Goal: Information Seeking & Learning: Learn about a topic

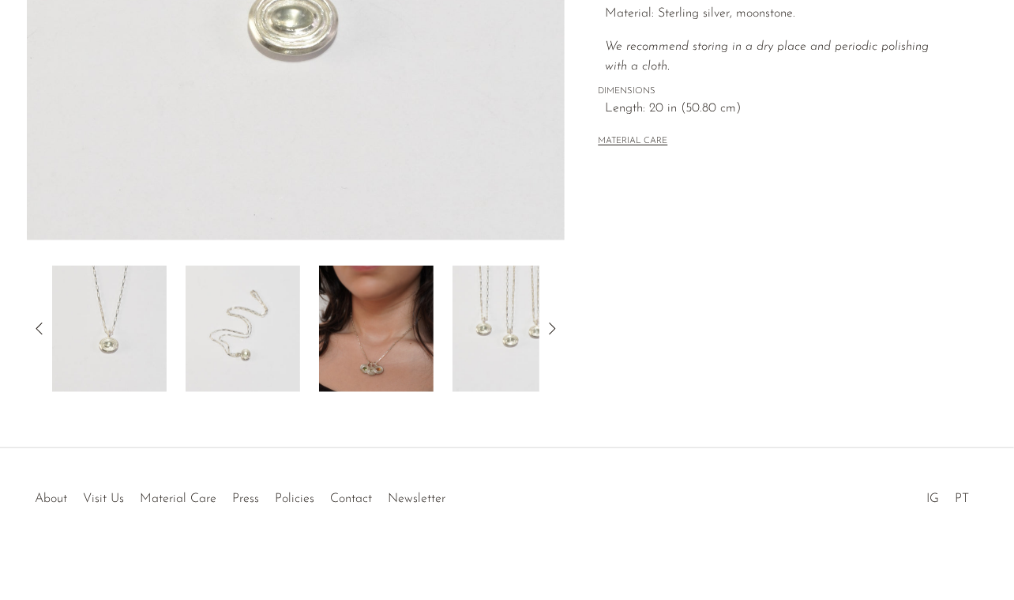
scroll to position [428, 0]
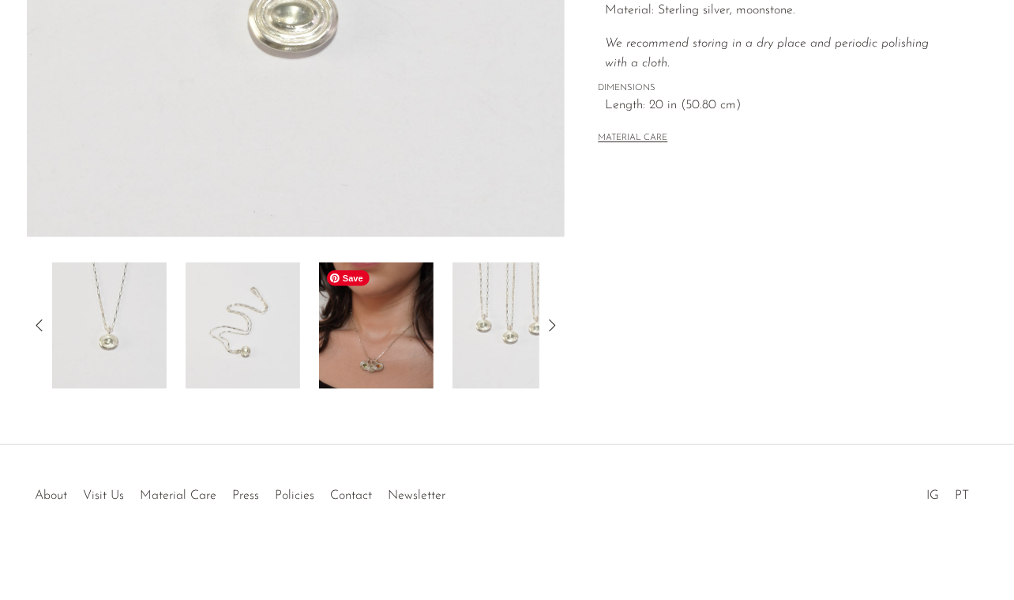
click at [333, 314] on img at bounding box center [376, 325] width 115 height 126
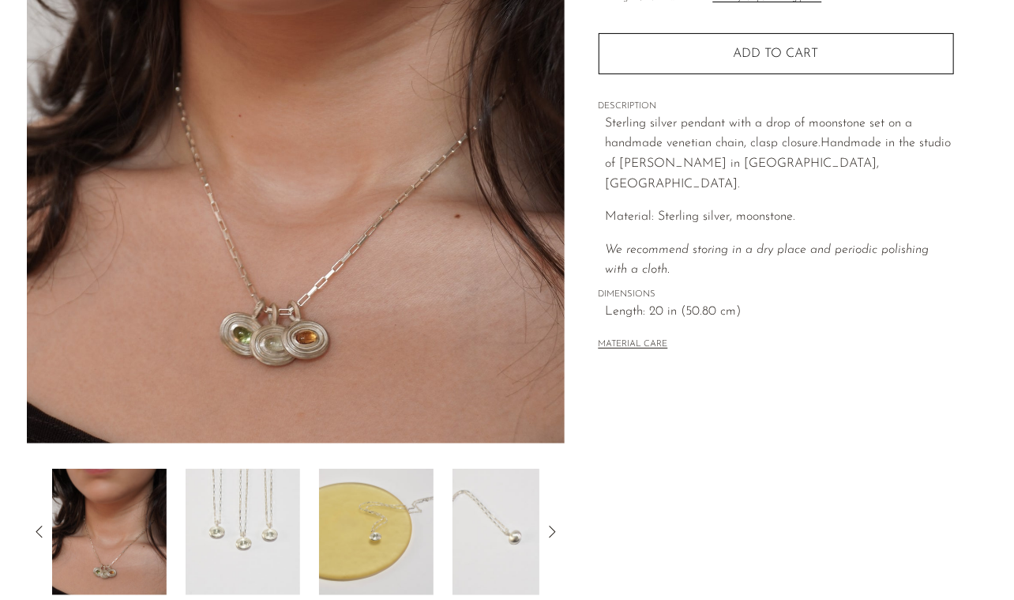
scroll to position [360, 0]
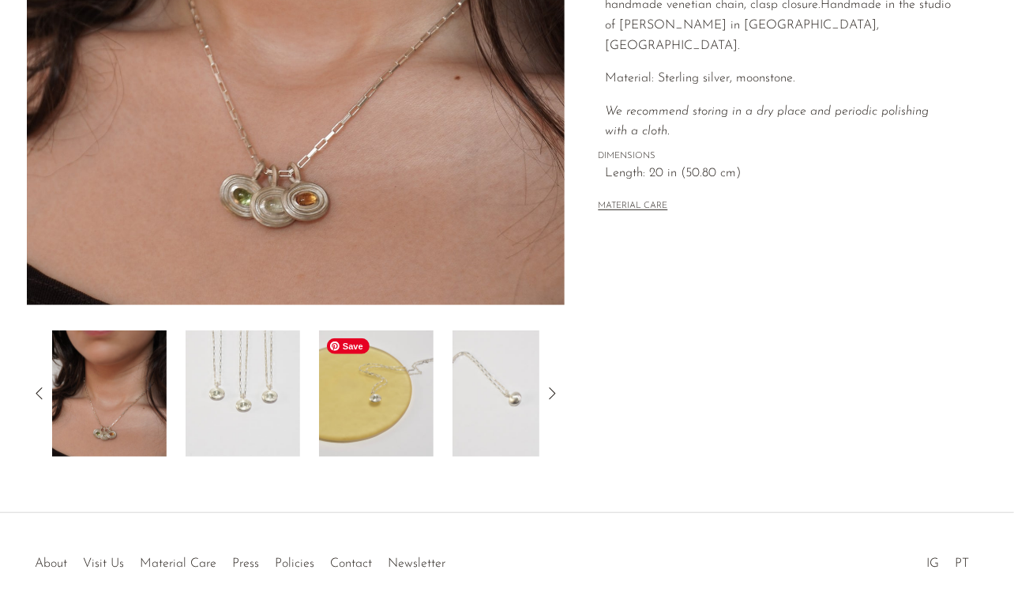
click at [357, 381] on img at bounding box center [376, 393] width 115 height 126
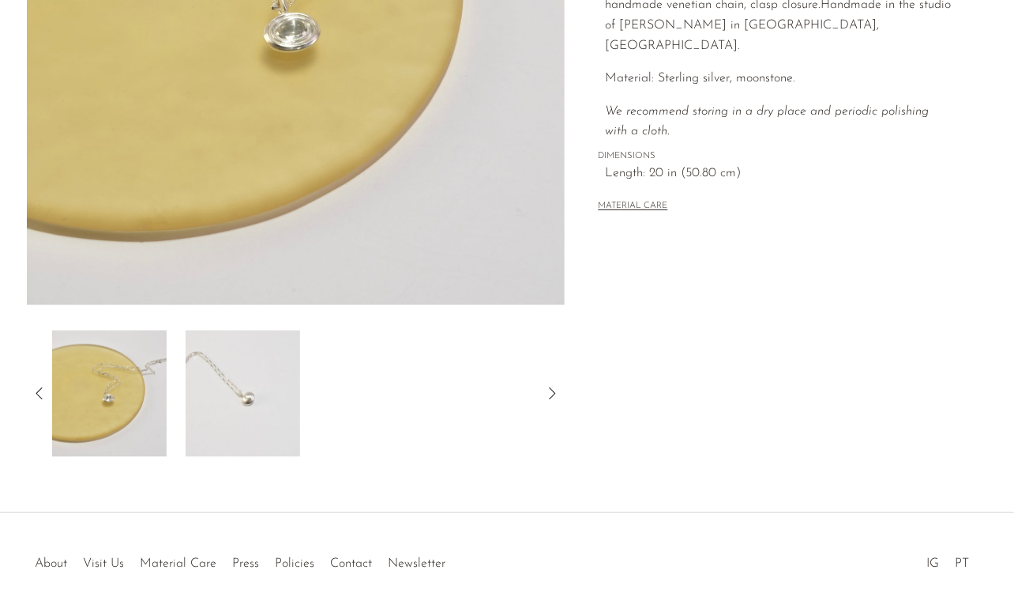
click at [41, 388] on icon at bounding box center [39, 393] width 6 height 12
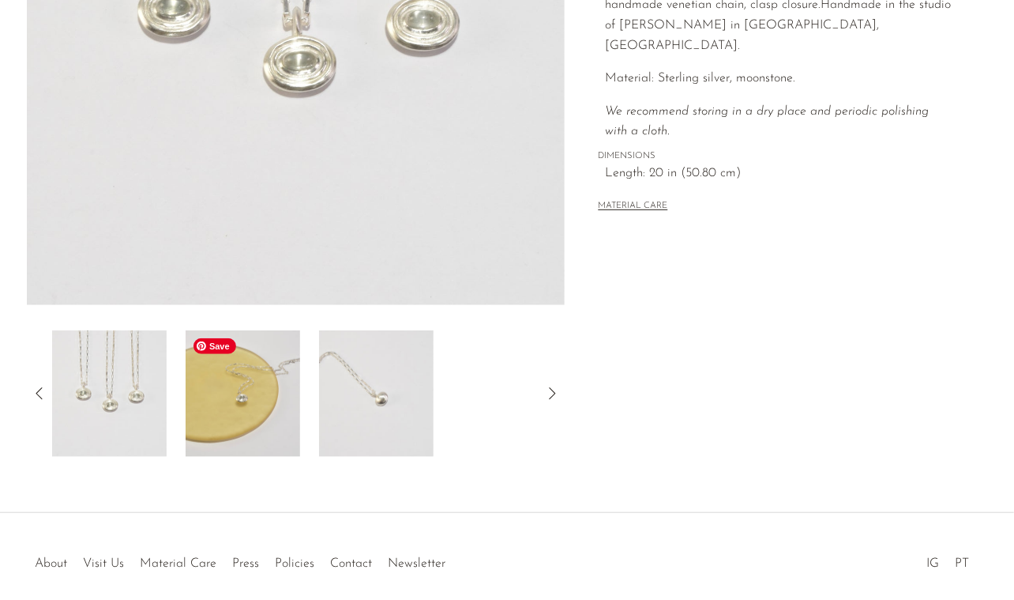
click at [264, 389] on img at bounding box center [243, 393] width 115 height 126
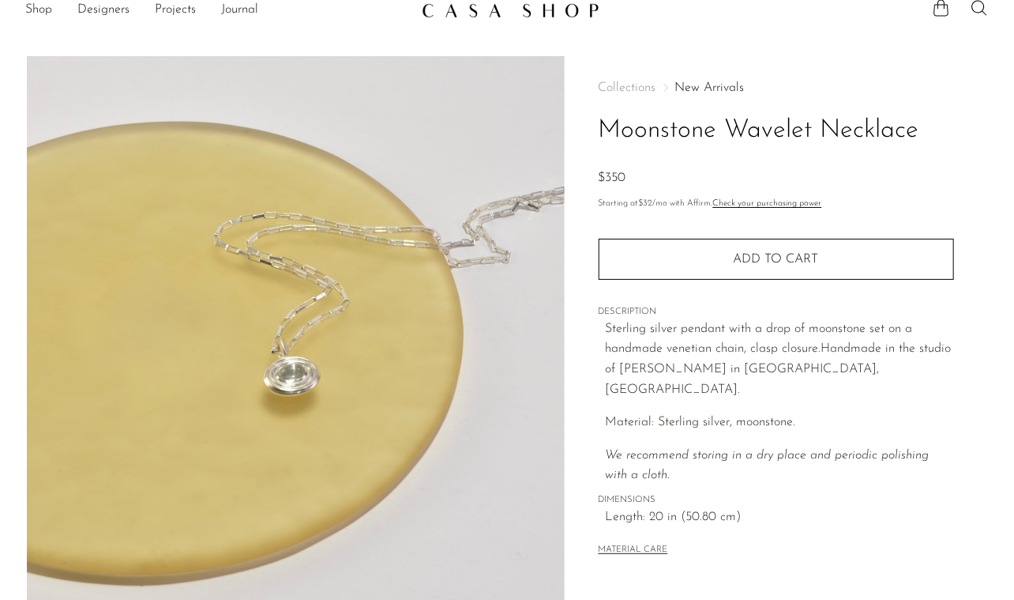
scroll to position [0, 0]
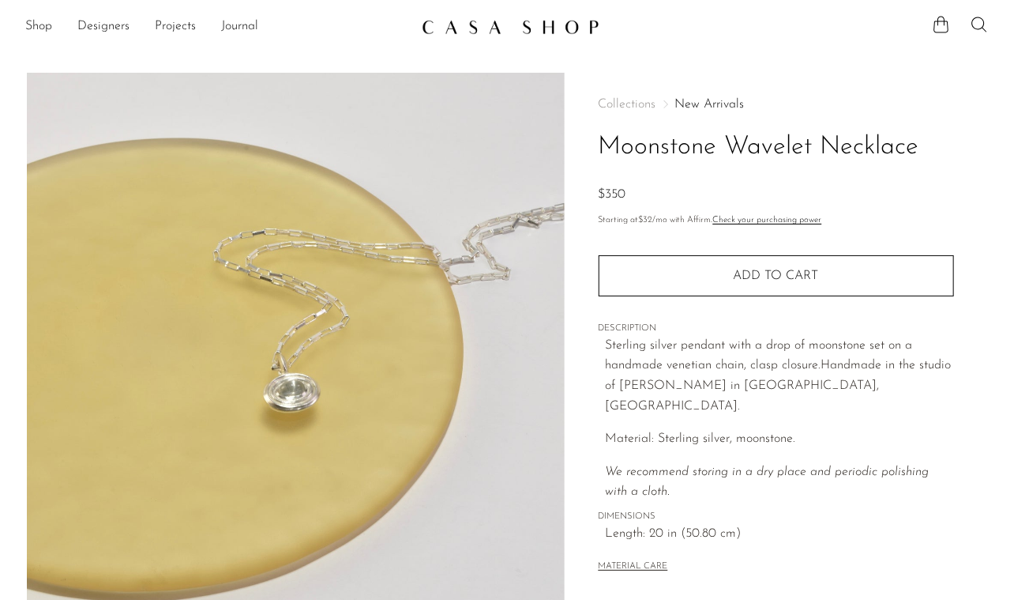
click at [701, 96] on div "Collections New Arrivals Moonstone Wavelet Necklace $350 Starting at $32 /mo wi…" at bounding box center [776, 337] width 355 height 528
click at [696, 103] on link "New Arrivals" at bounding box center [710, 104] width 70 height 13
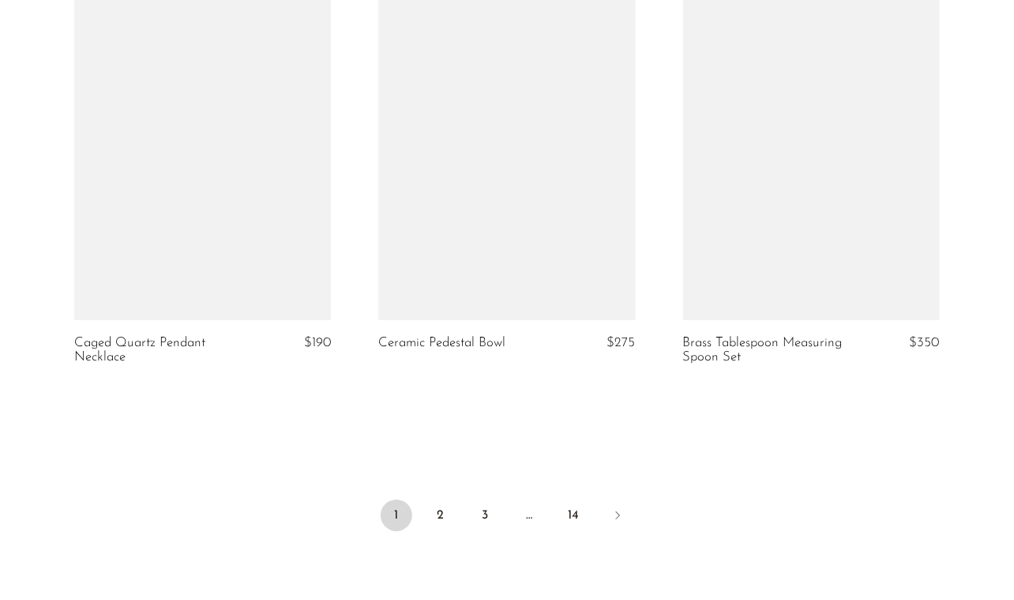
scroll to position [5014, 0]
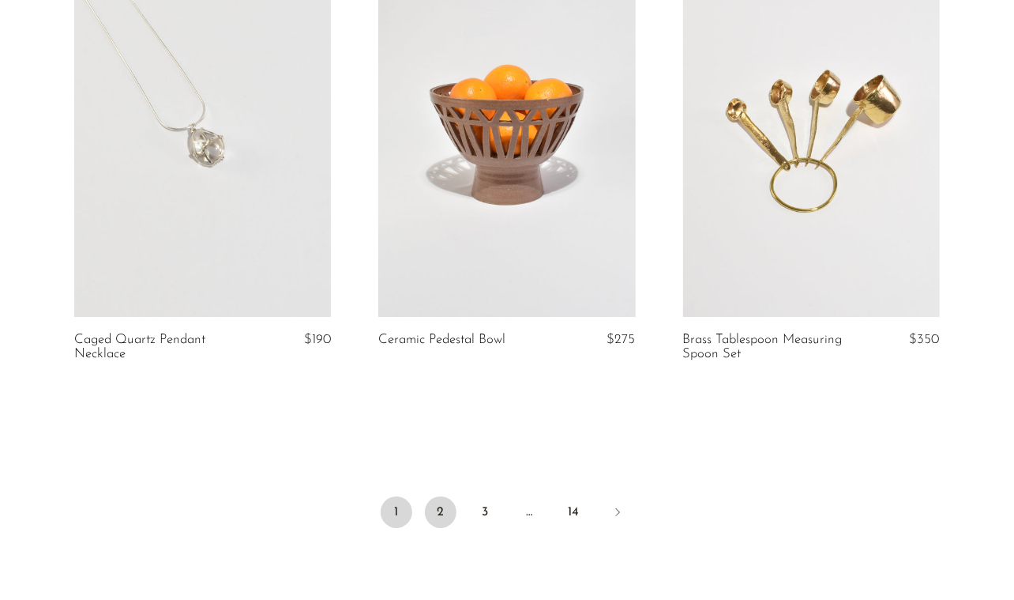
click at [446, 528] on link "2" at bounding box center [441, 512] width 32 height 32
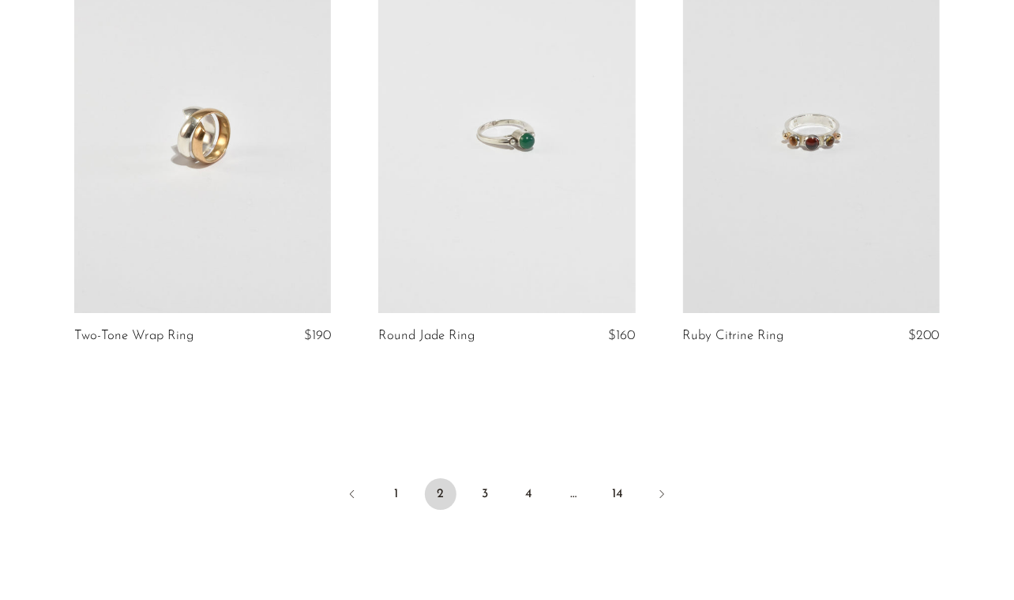
scroll to position [4979, 0]
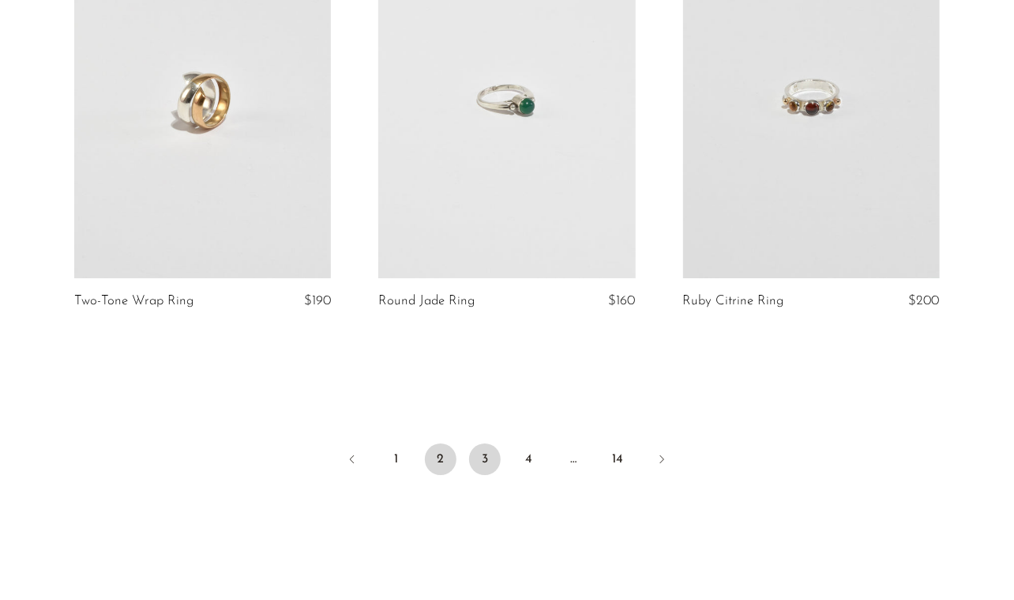
click at [489, 465] on link "3" at bounding box center [485, 459] width 32 height 32
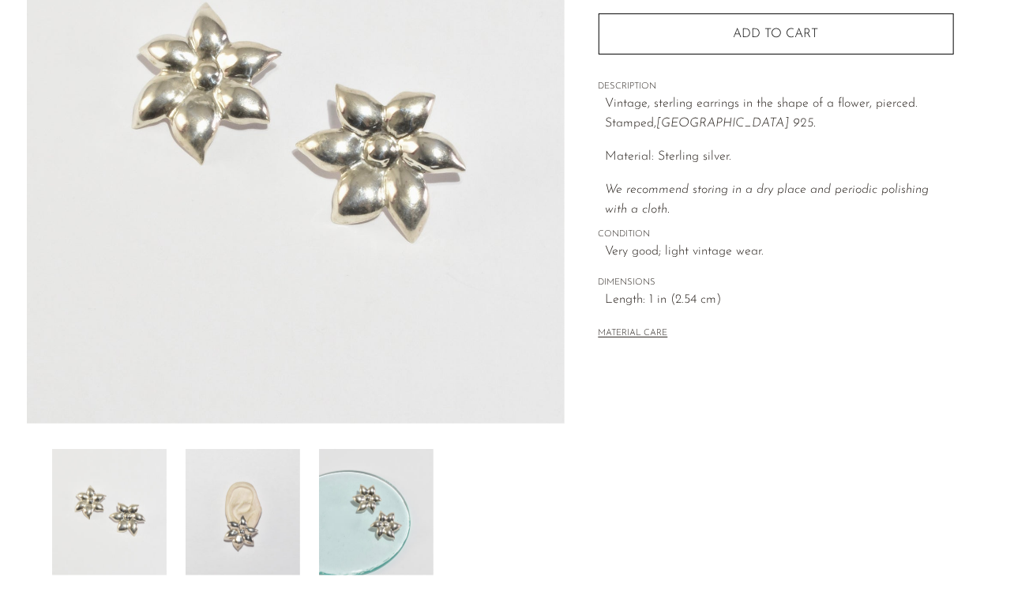
scroll to position [295, 0]
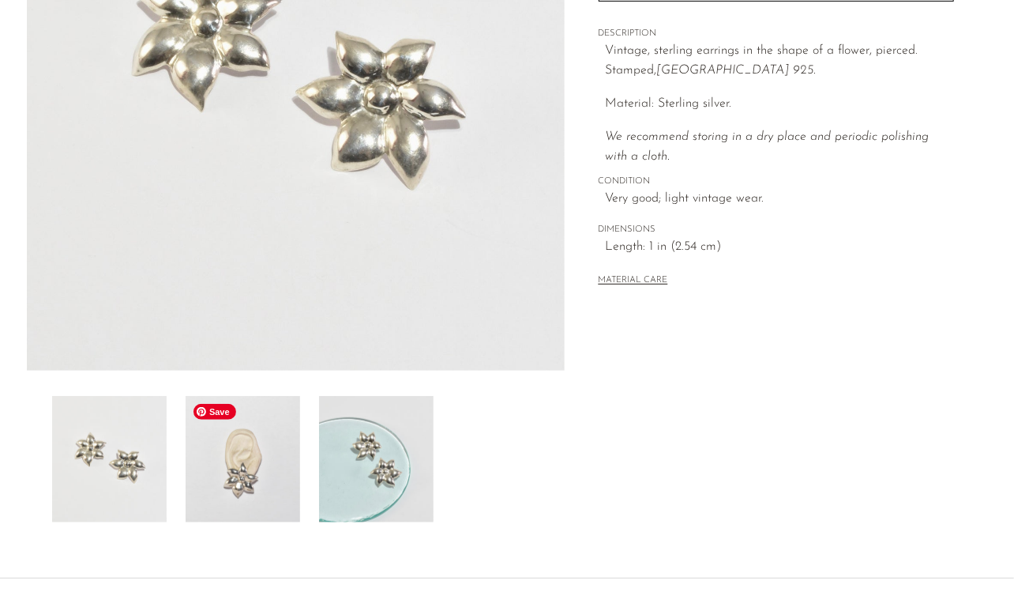
click at [252, 473] on img at bounding box center [243, 459] width 115 height 126
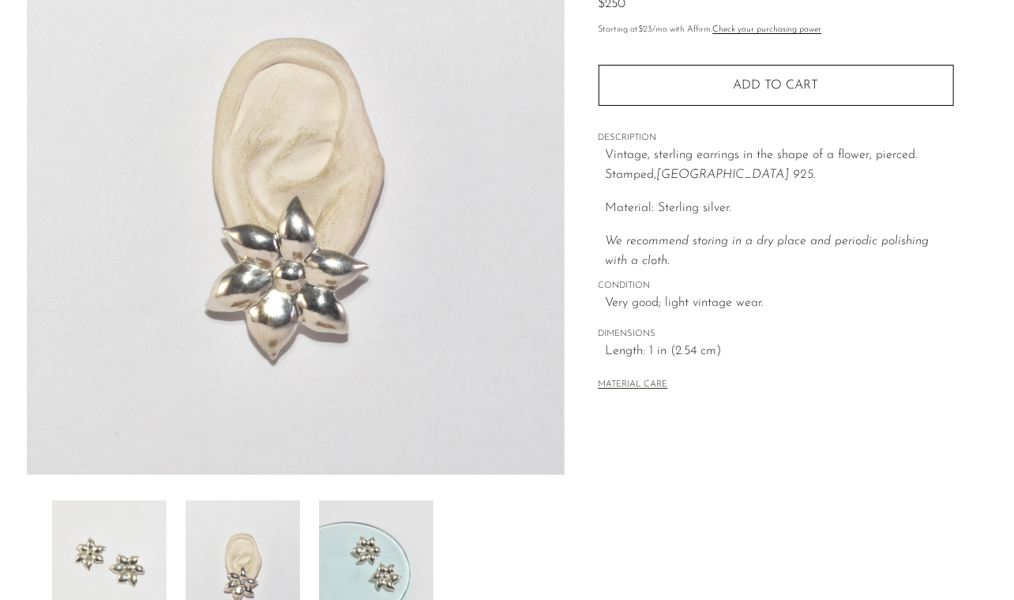
scroll to position [0, 0]
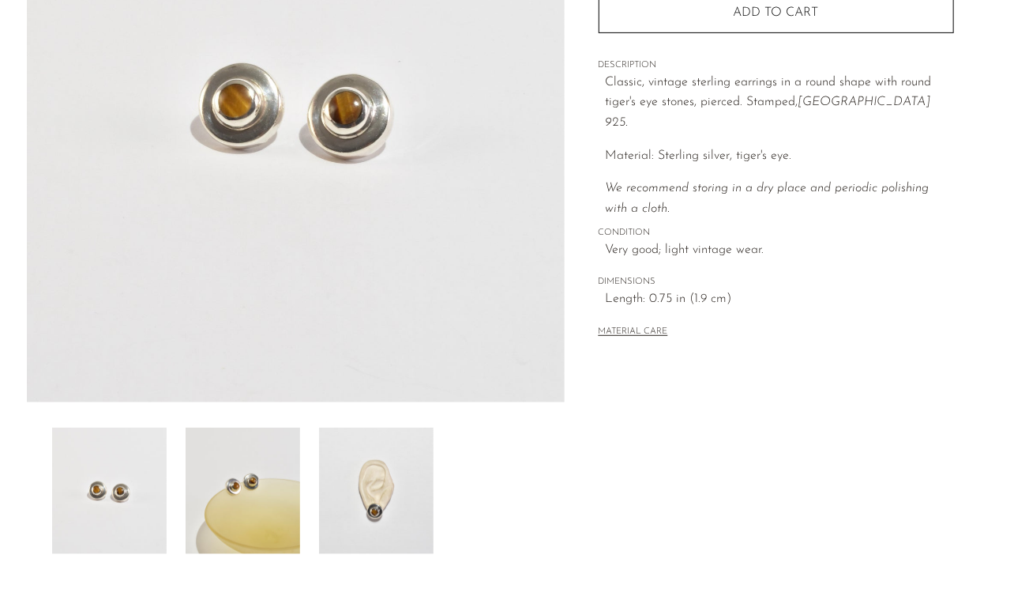
scroll to position [280, 0]
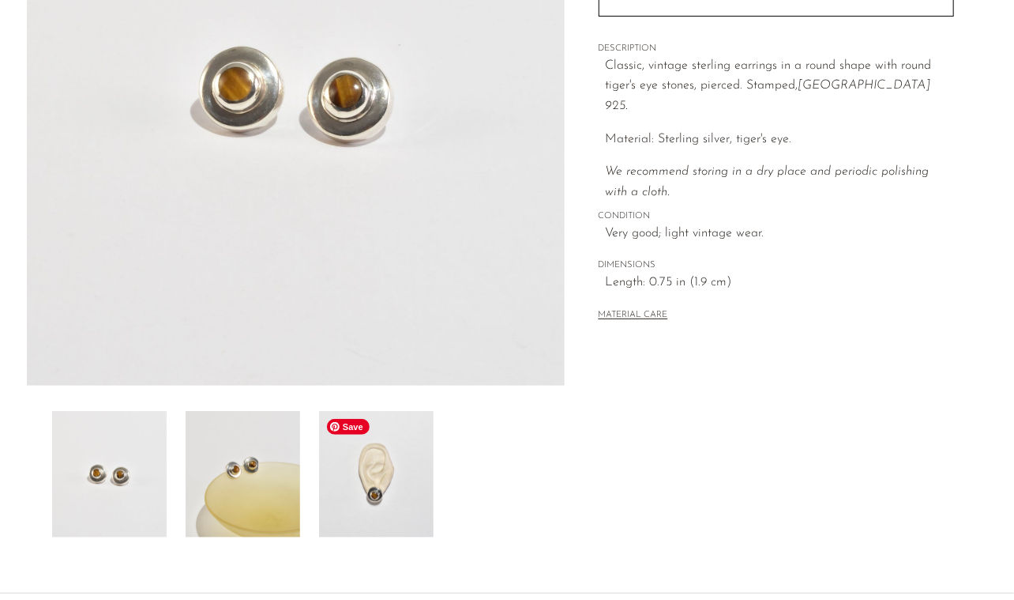
click at [359, 508] on img at bounding box center [376, 474] width 115 height 126
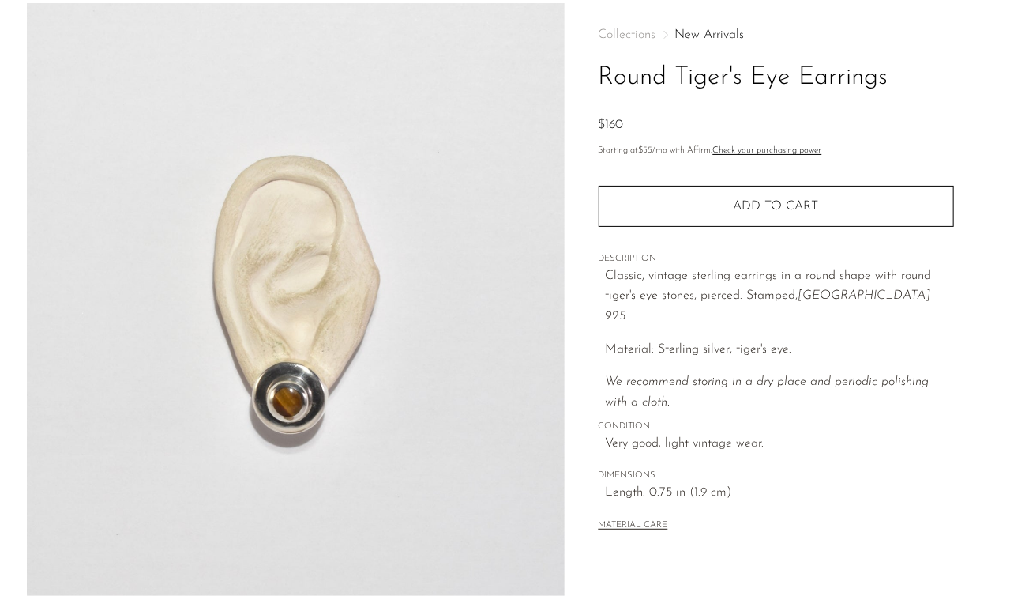
scroll to position [43, 0]
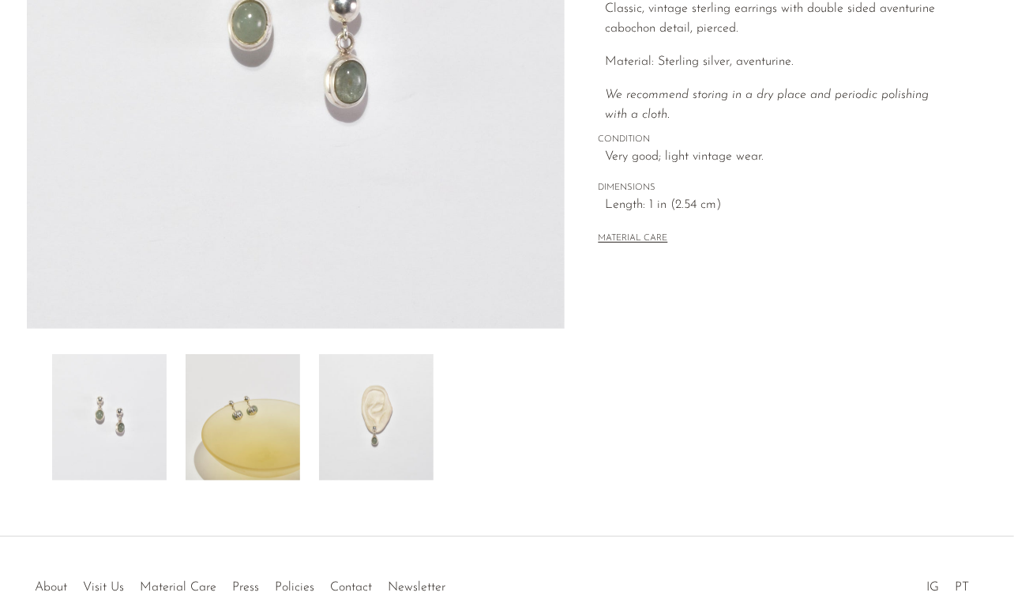
scroll to position [359, 0]
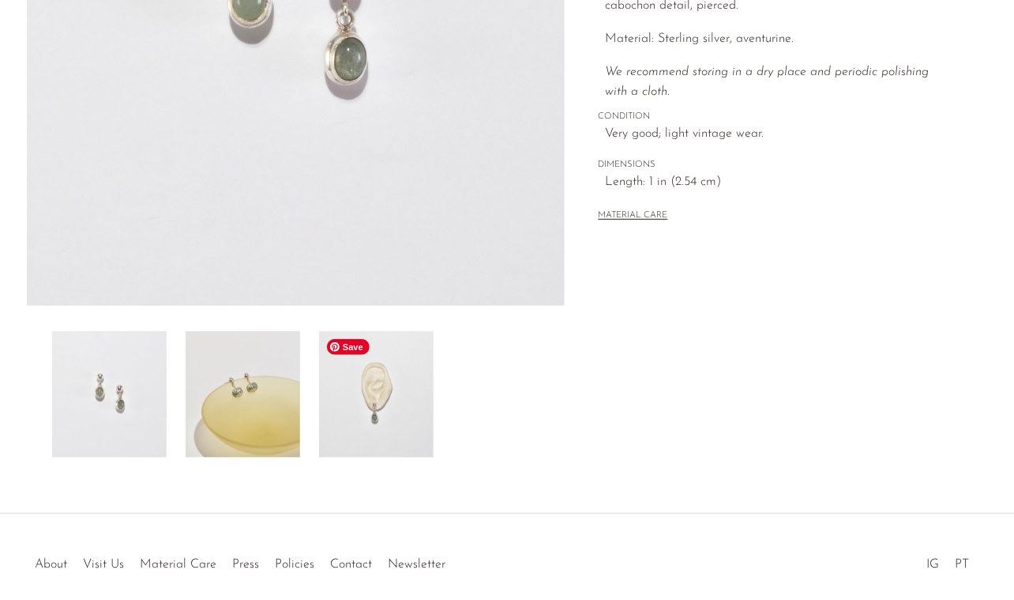
click at [381, 419] on img at bounding box center [376, 394] width 115 height 126
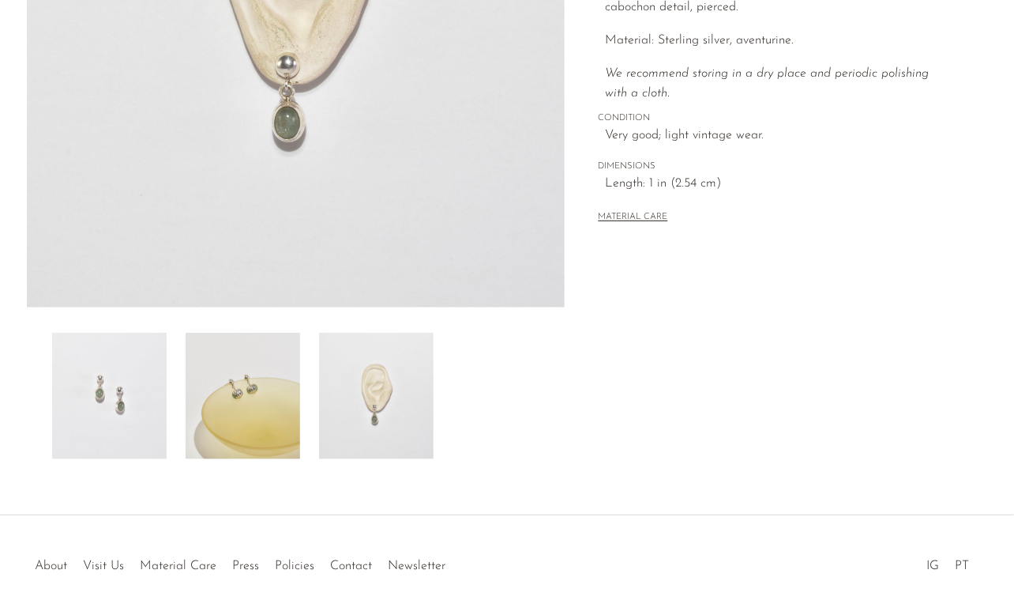
scroll to position [367, 0]
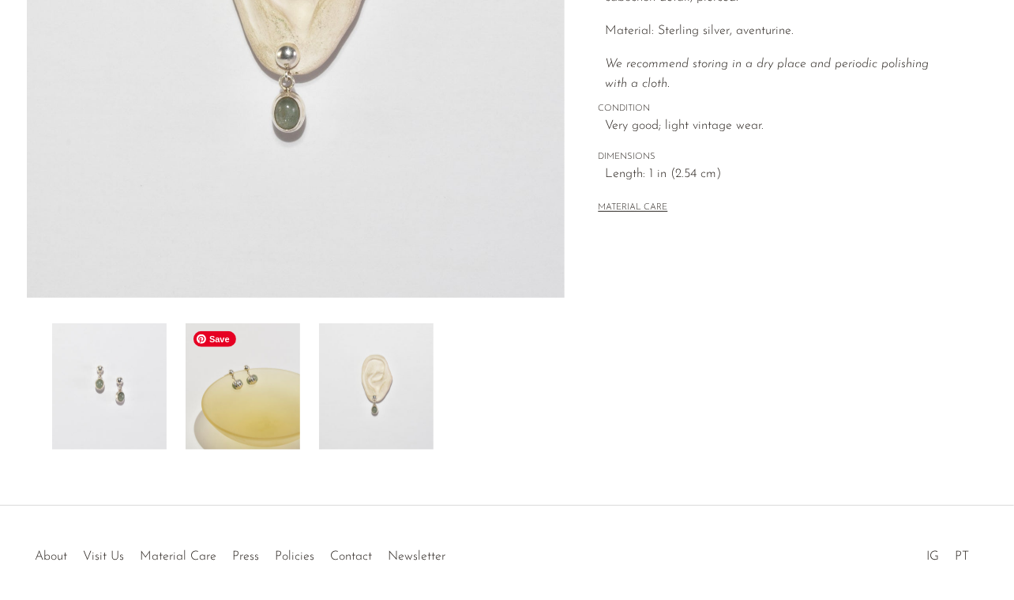
click at [213, 406] on img at bounding box center [243, 386] width 115 height 126
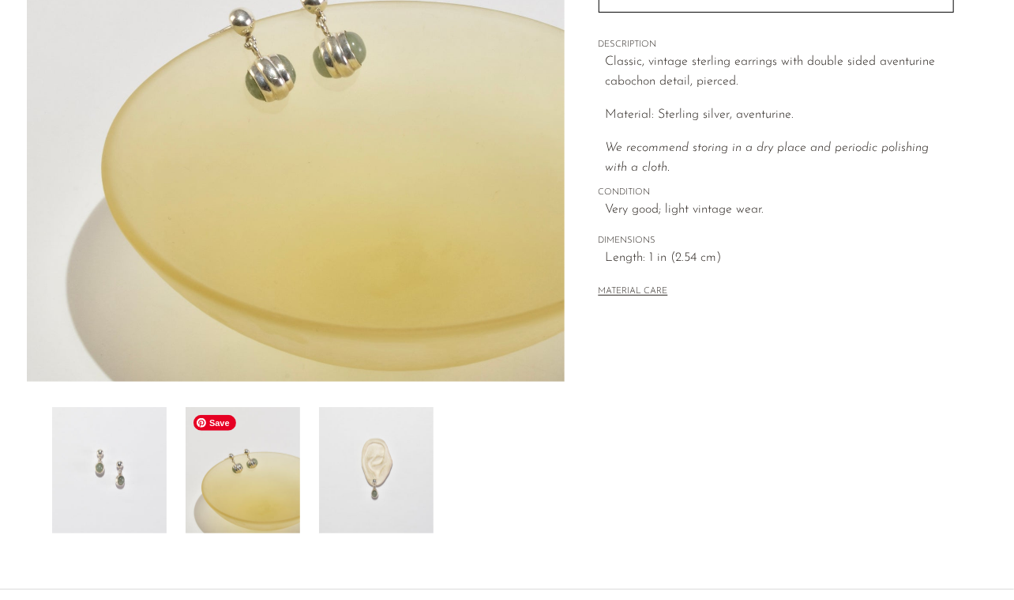
scroll to position [278, 0]
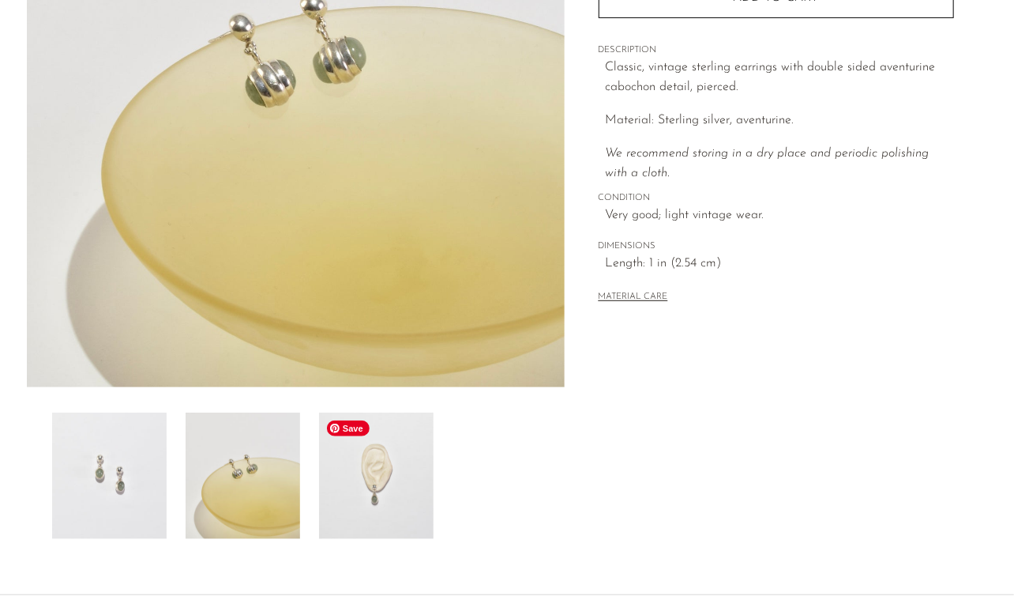
click at [363, 518] on img at bounding box center [376, 475] width 115 height 126
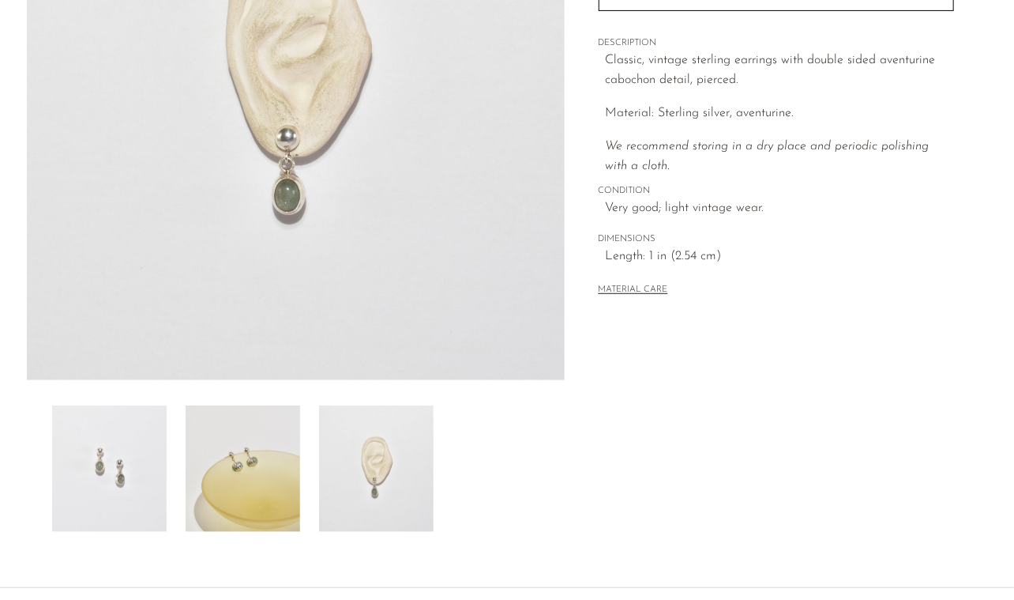
scroll to position [290, 0]
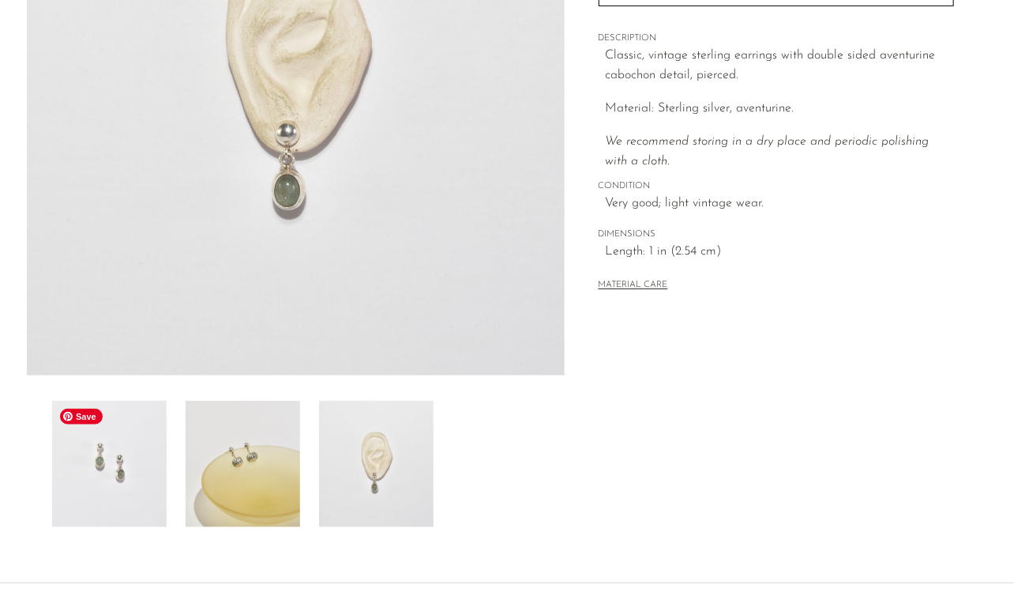
click at [129, 454] on img at bounding box center [109, 463] width 115 height 126
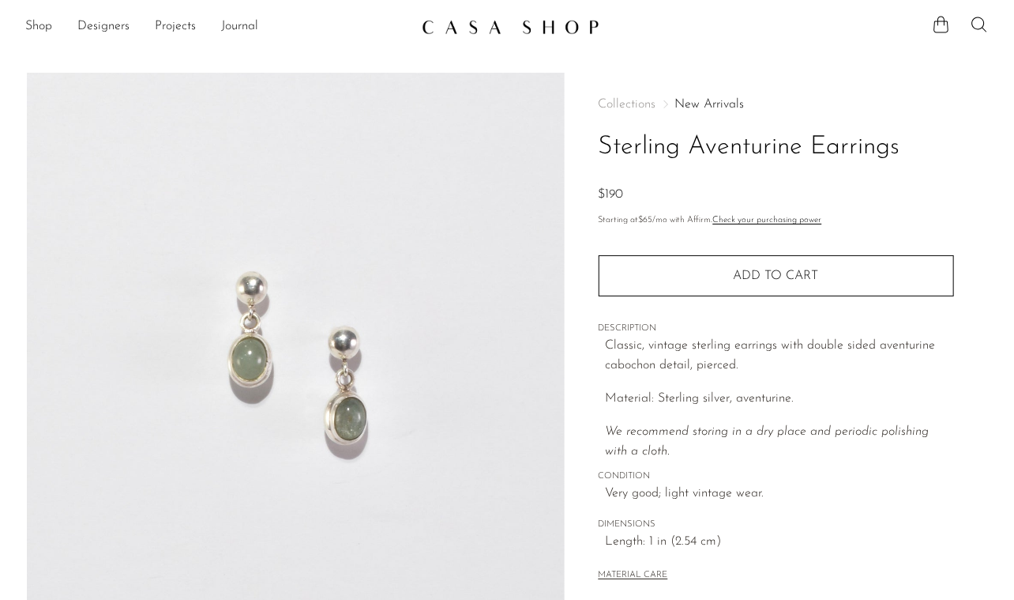
scroll to position [0, 0]
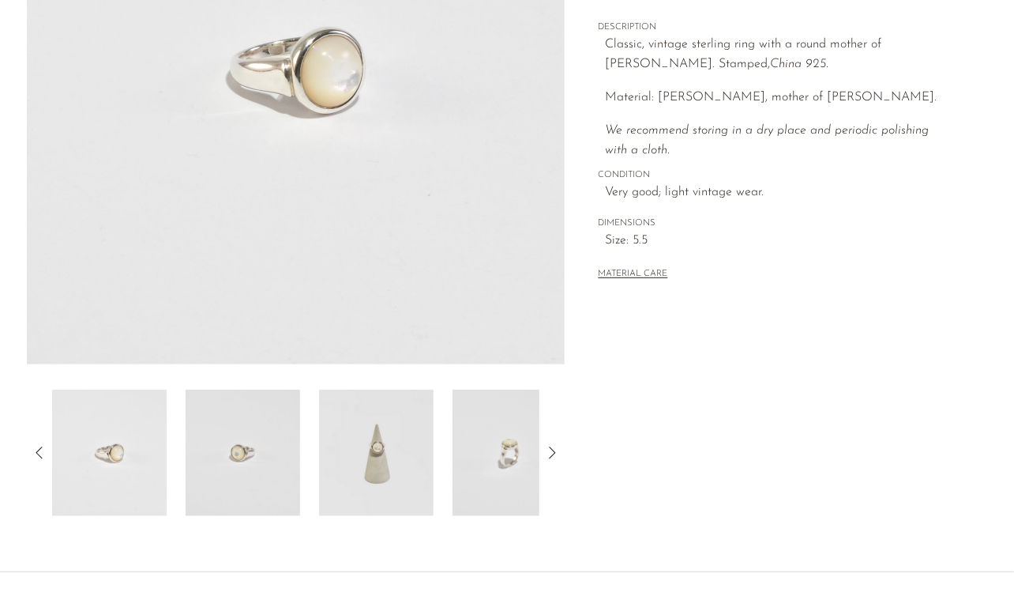
scroll to position [302, 0]
click at [464, 493] on img at bounding box center [510, 452] width 115 height 126
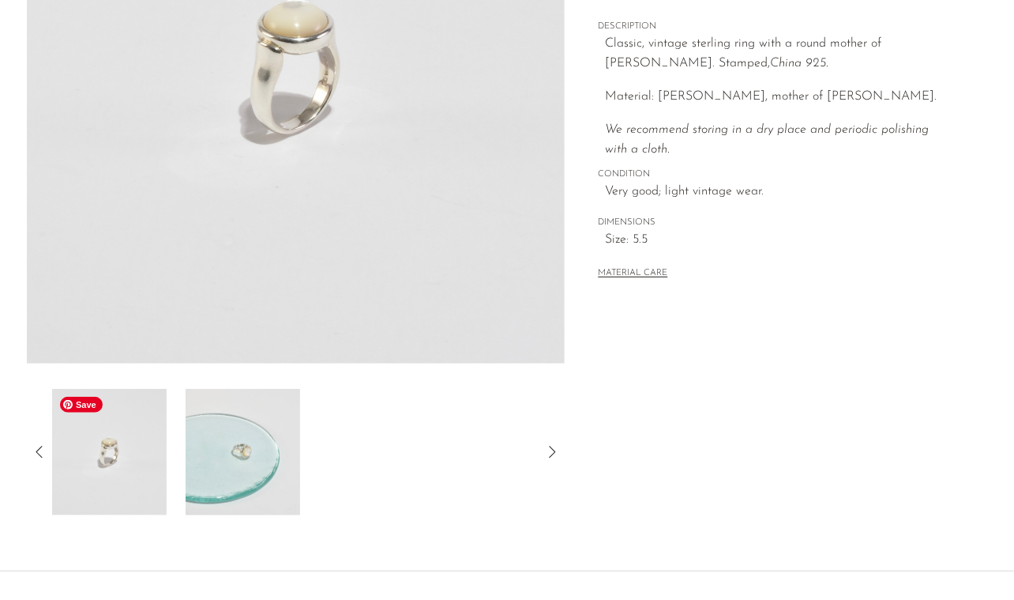
click at [150, 441] on img at bounding box center [109, 452] width 115 height 126
click at [230, 462] on img at bounding box center [243, 452] width 115 height 126
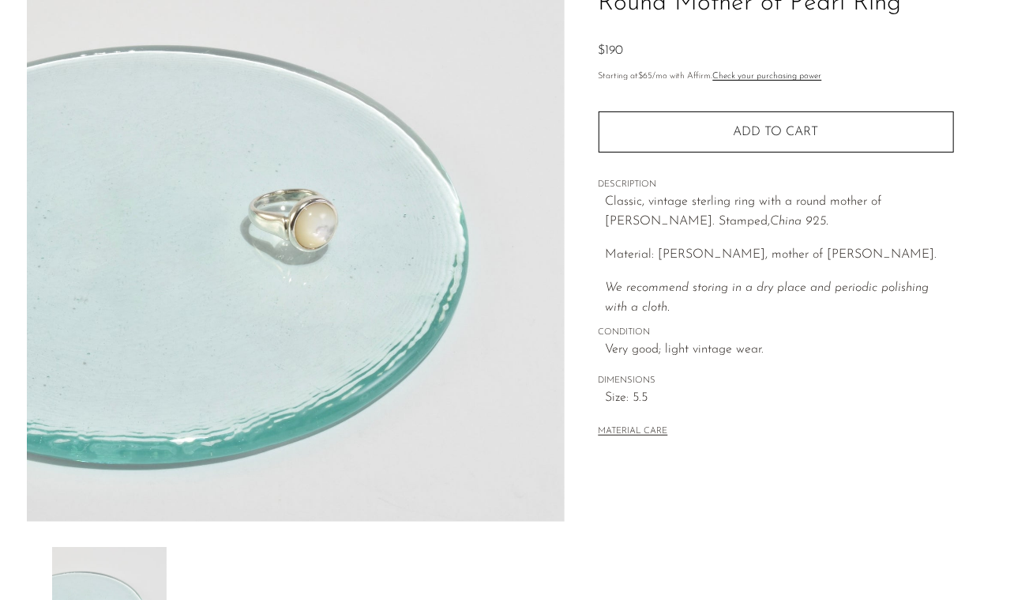
scroll to position [145, 0]
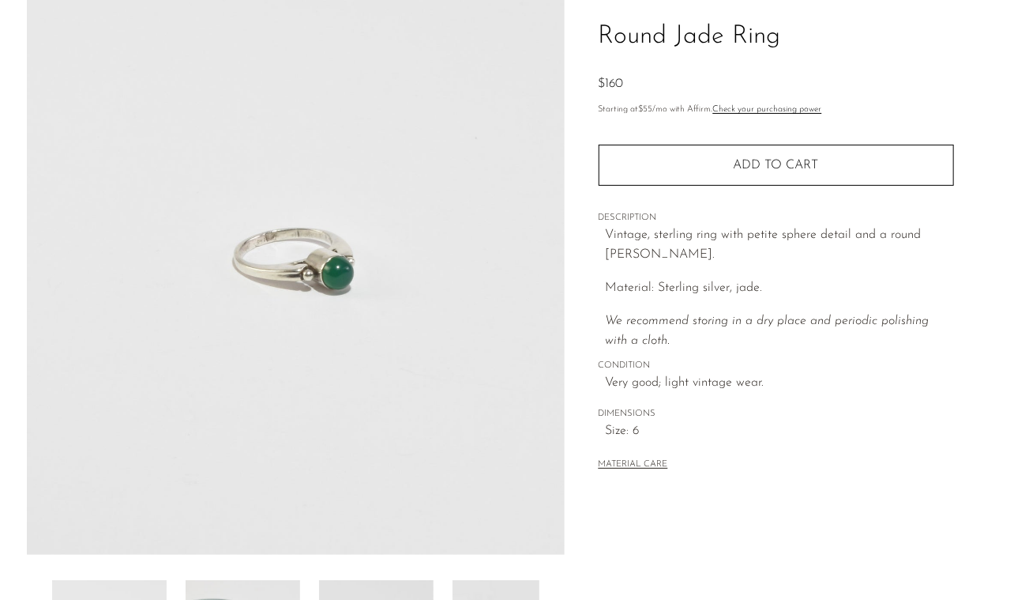
scroll to position [119, 0]
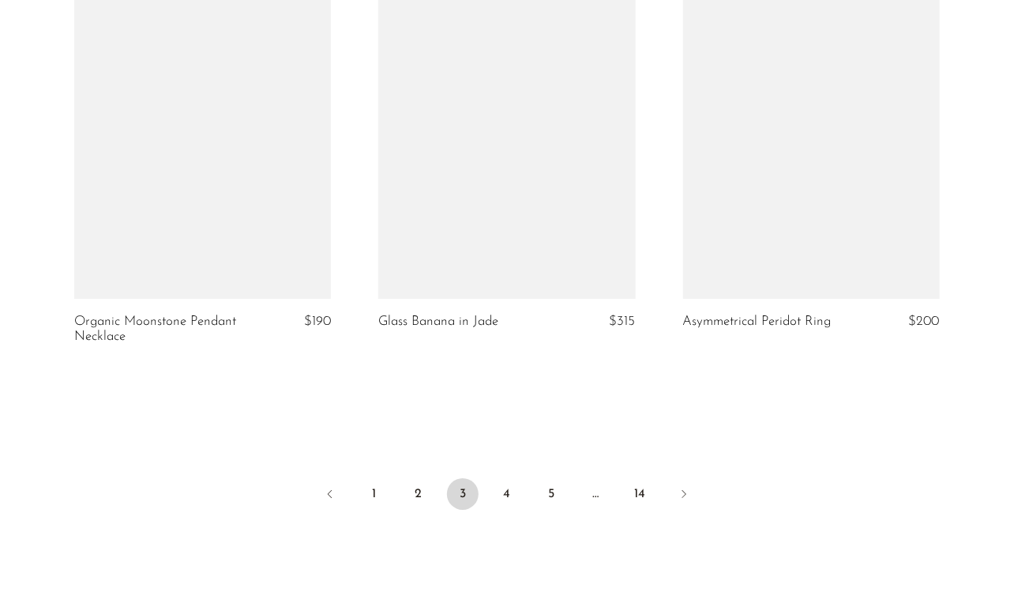
scroll to position [4989, 0]
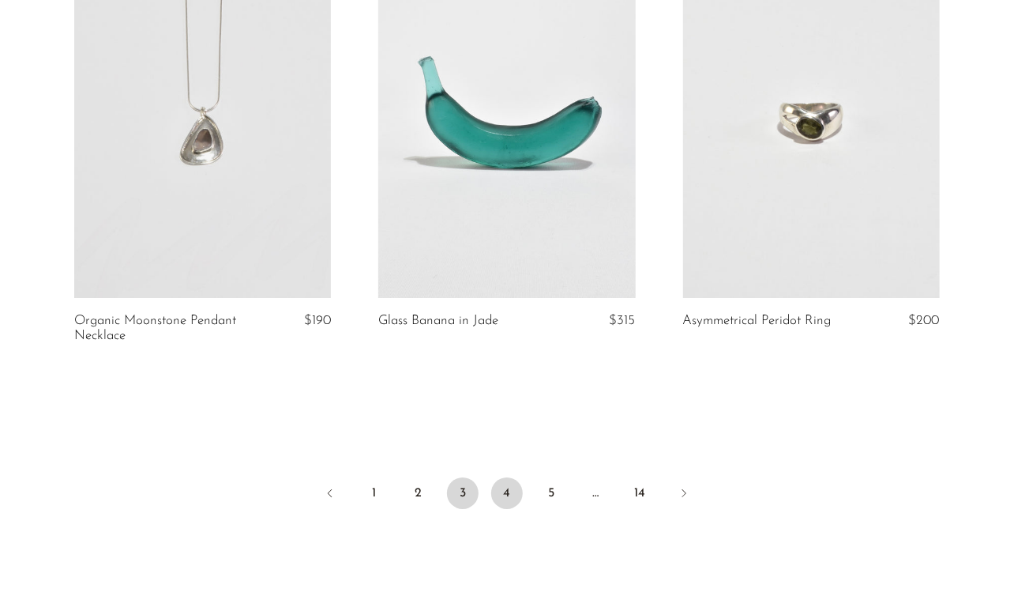
click at [498, 499] on link "4" at bounding box center [507, 493] width 32 height 32
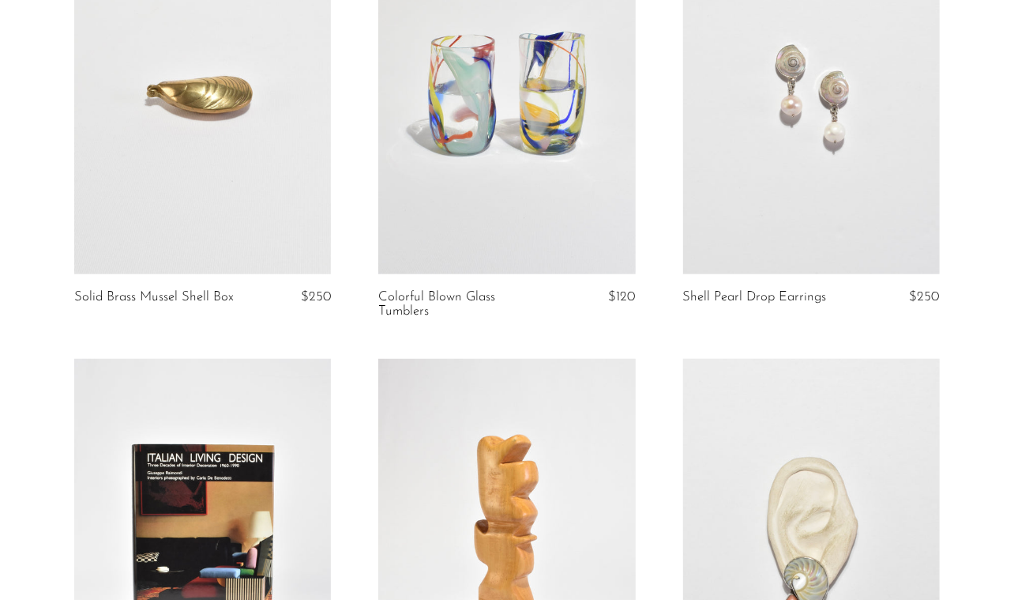
scroll to position [3273, 0]
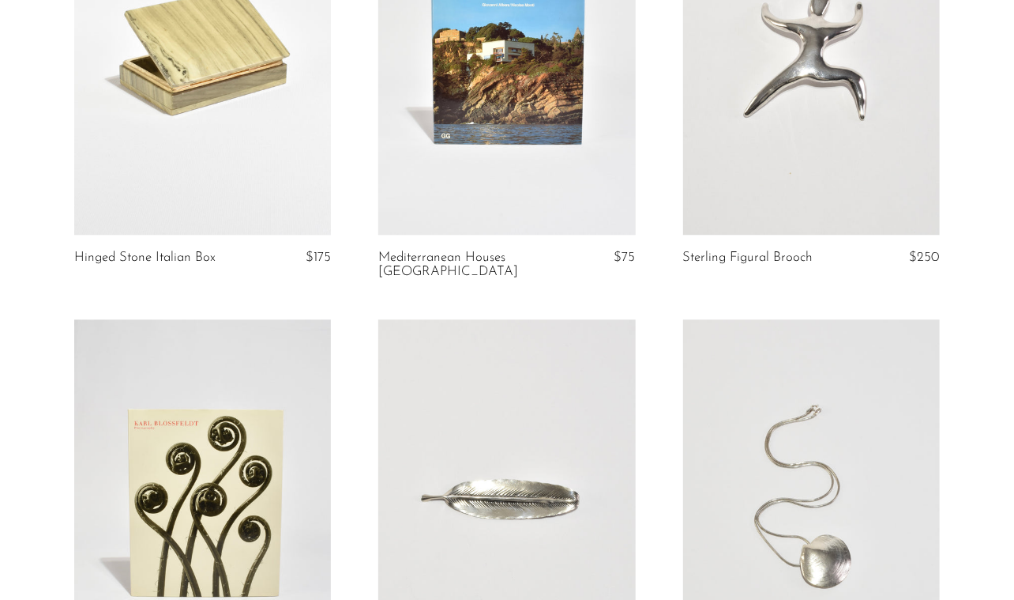
click at [489, 222] on article "Mediterranean Houses Italy $75" at bounding box center [507, 96] width 304 height 444
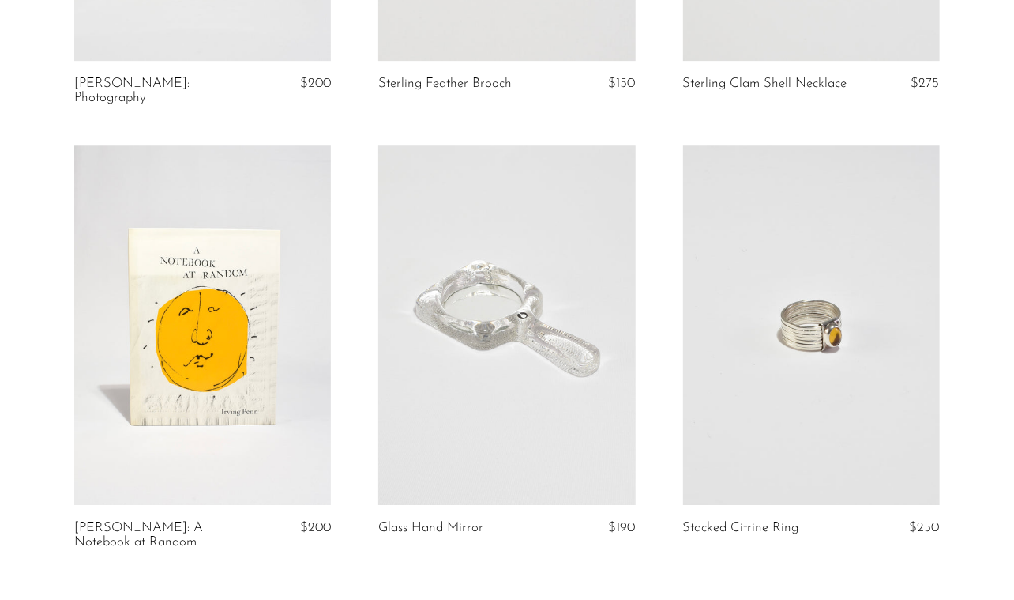
scroll to position [5112, 0]
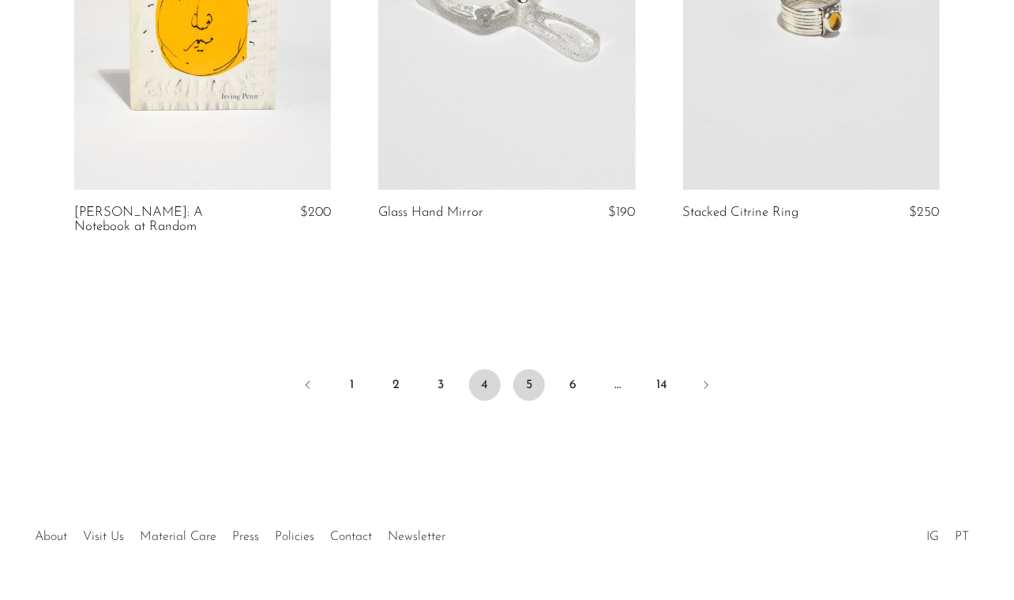
click at [525, 369] on link "5" at bounding box center [529, 385] width 32 height 32
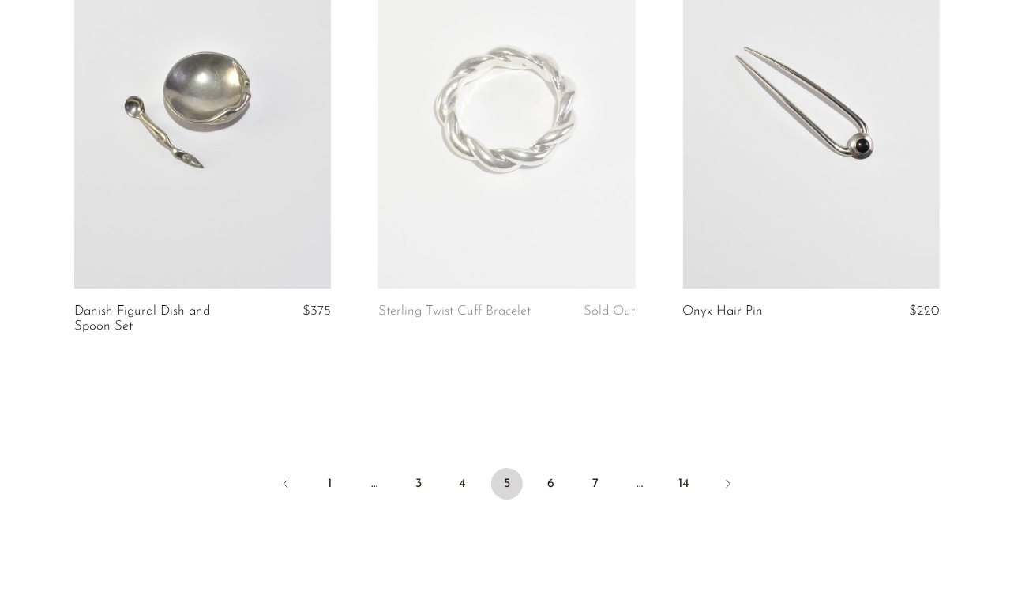
scroll to position [5028, 0]
click at [554, 472] on link "6" at bounding box center [552, 484] width 32 height 32
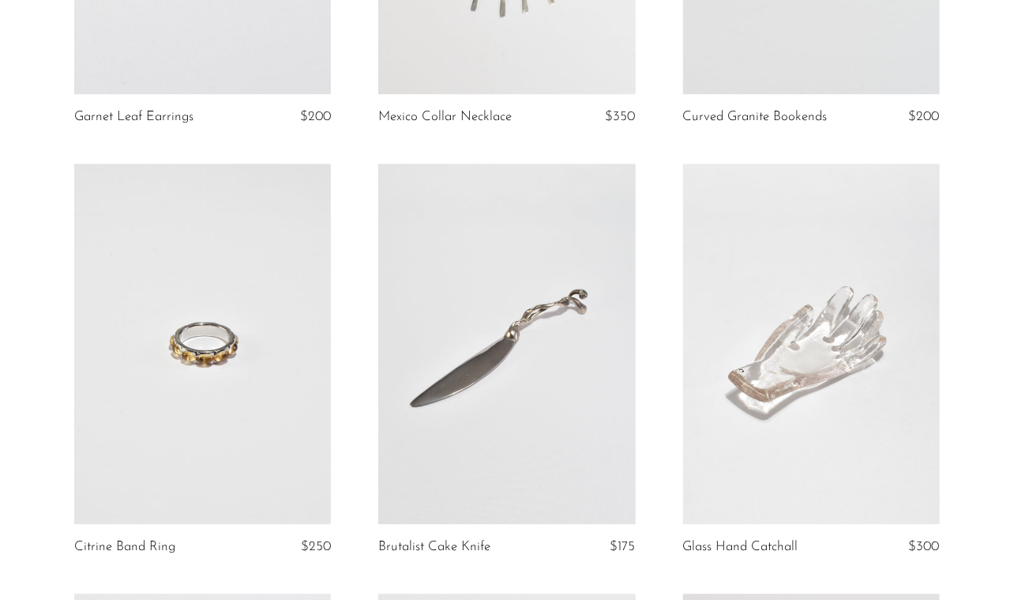
scroll to position [1995, 0]
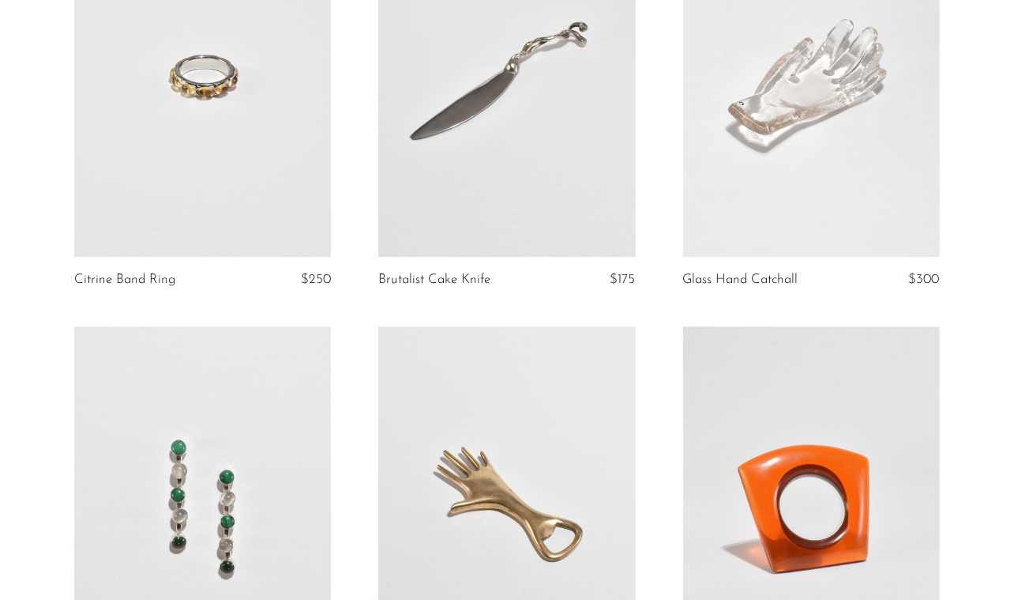
click at [210, 111] on link at bounding box center [202, 76] width 257 height 359
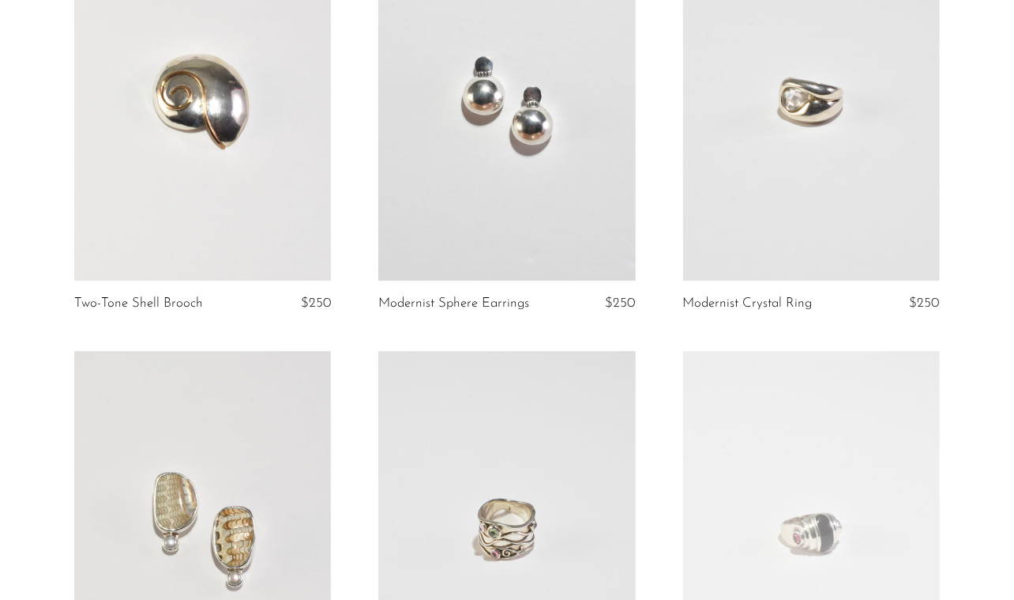
scroll to position [4625, 0]
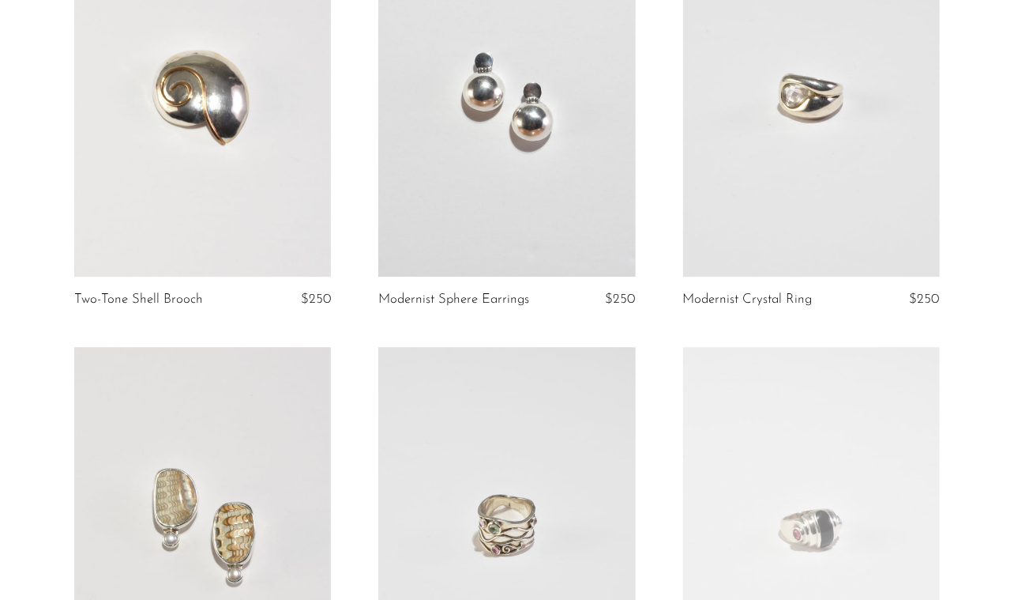
click at [497, 240] on link at bounding box center [506, 96] width 257 height 359
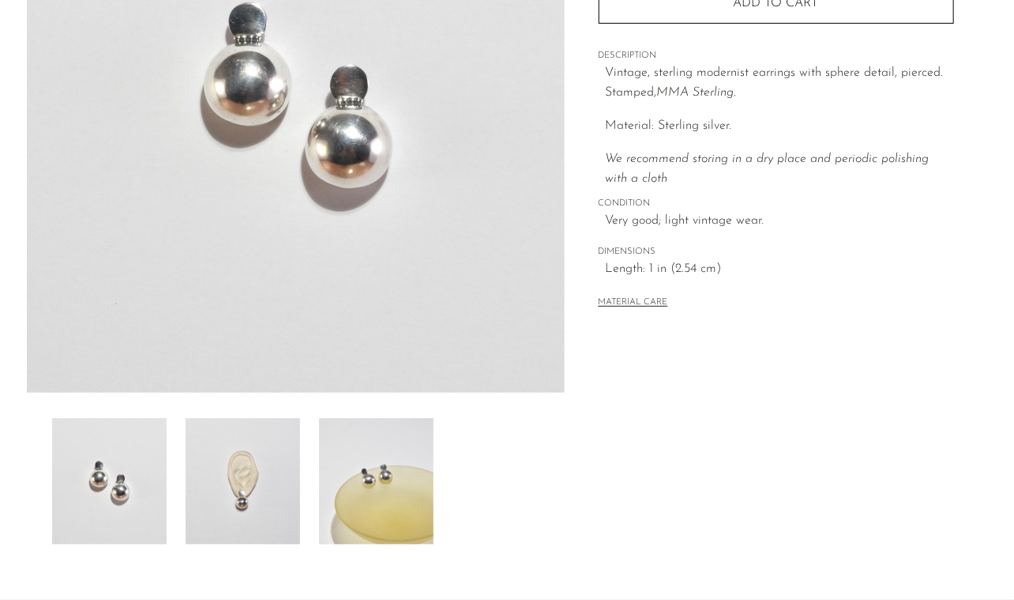
scroll to position [276, 0]
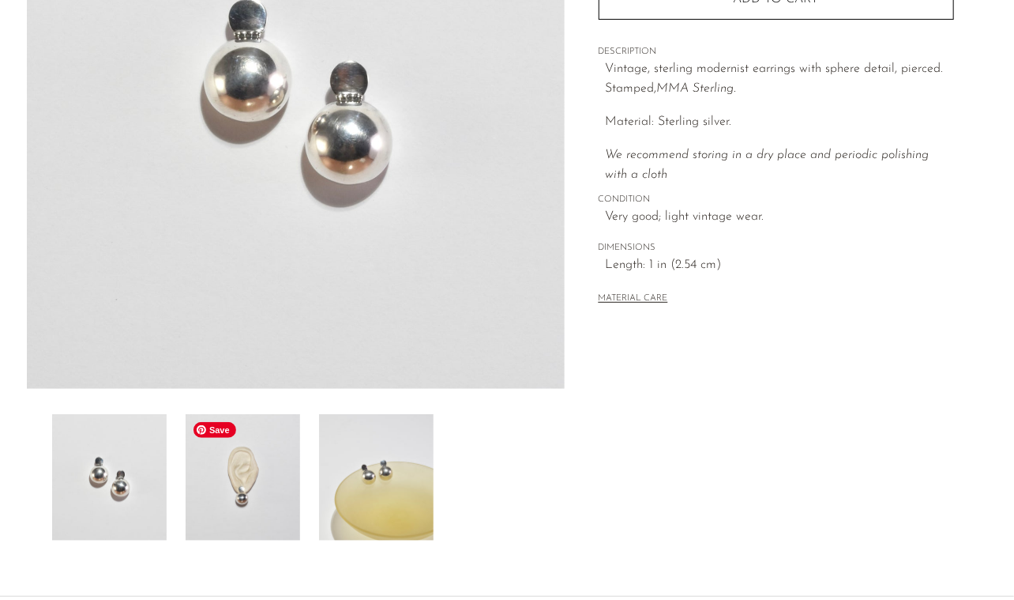
click at [224, 498] on img at bounding box center [243, 477] width 115 height 126
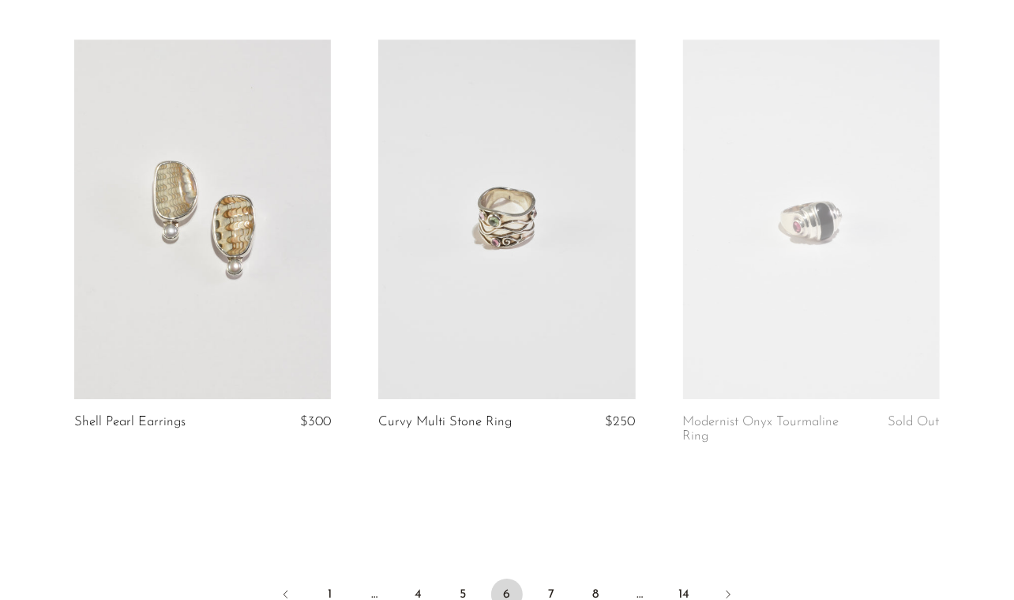
scroll to position [4934, 0]
click at [547, 576] on link "7" at bounding box center [552, 592] width 32 height 32
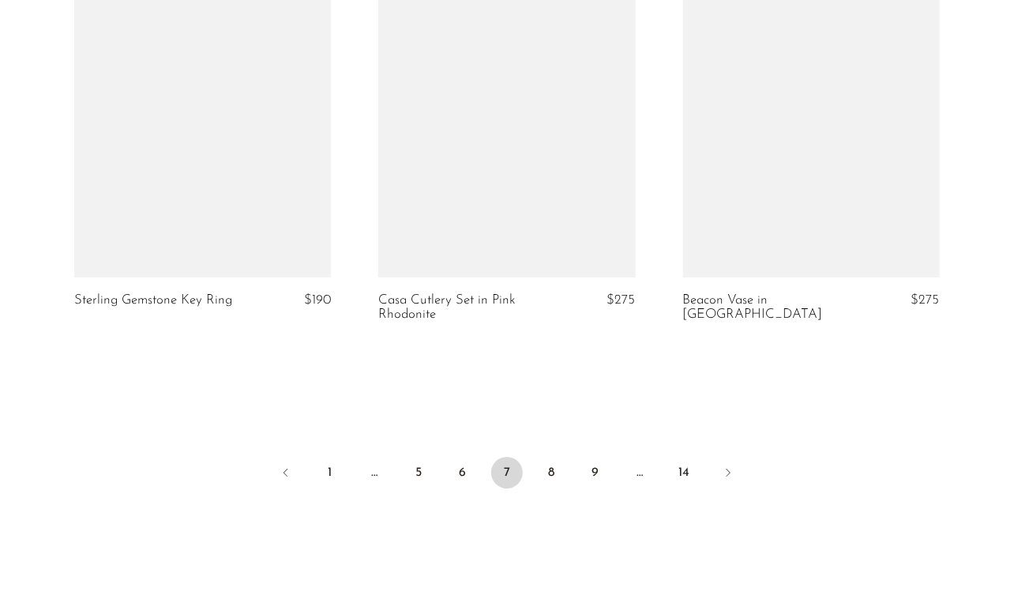
scroll to position [5027, 0]
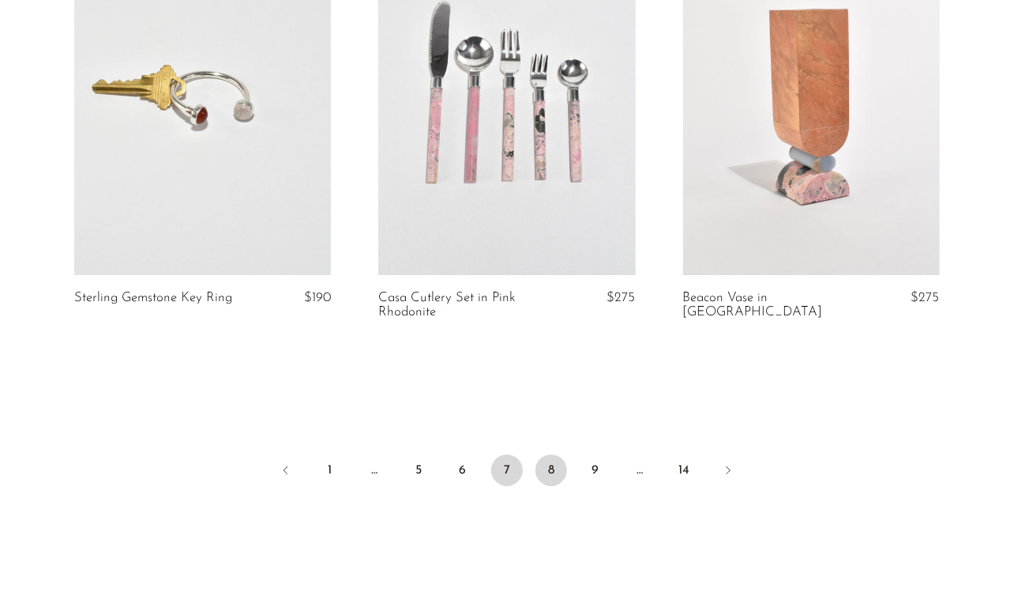
click at [551, 458] on link "8" at bounding box center [552, 470] width 32 height 32
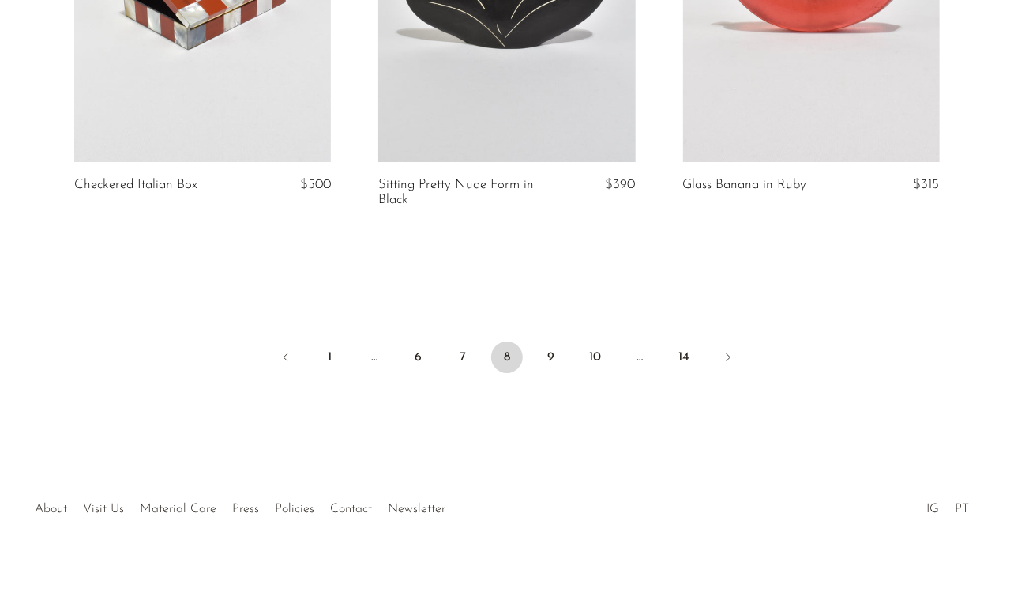
scroll to position [5171, 0]
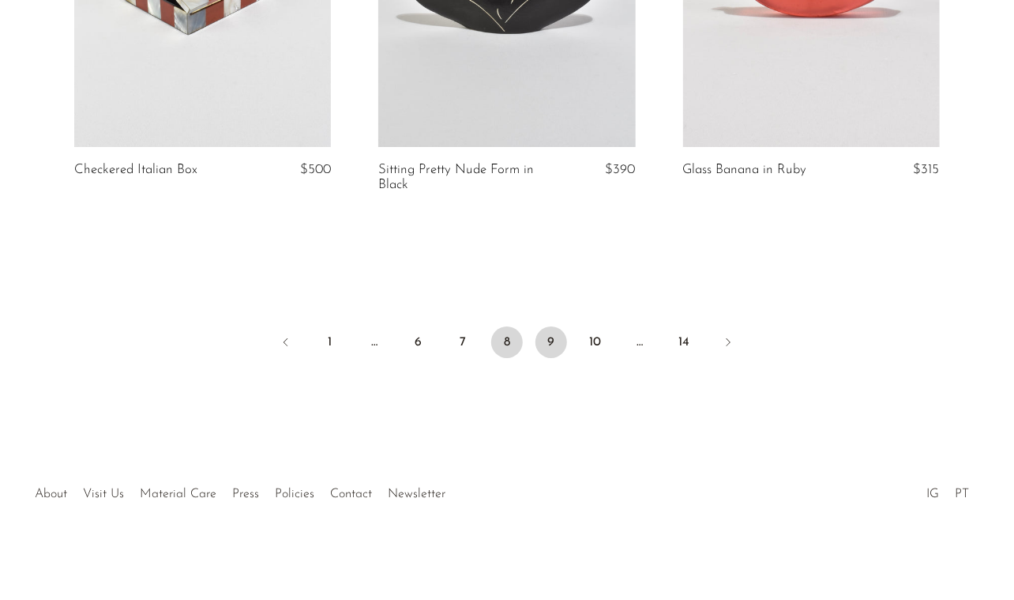
click at [564, 341] on link "9" at bounding box center [552, 342] width 32 height 32
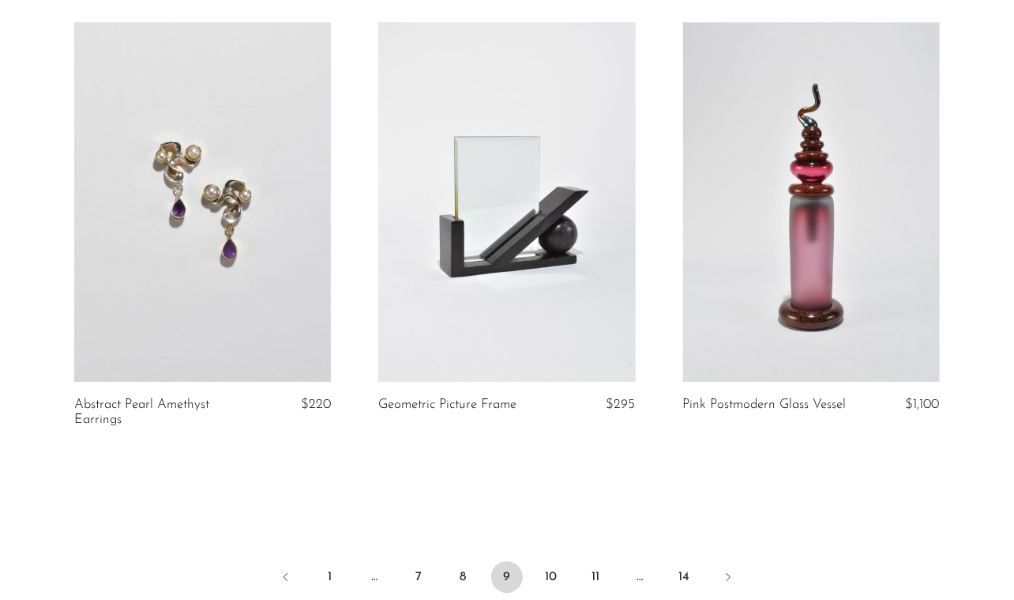
scroll to position [4911, 0]
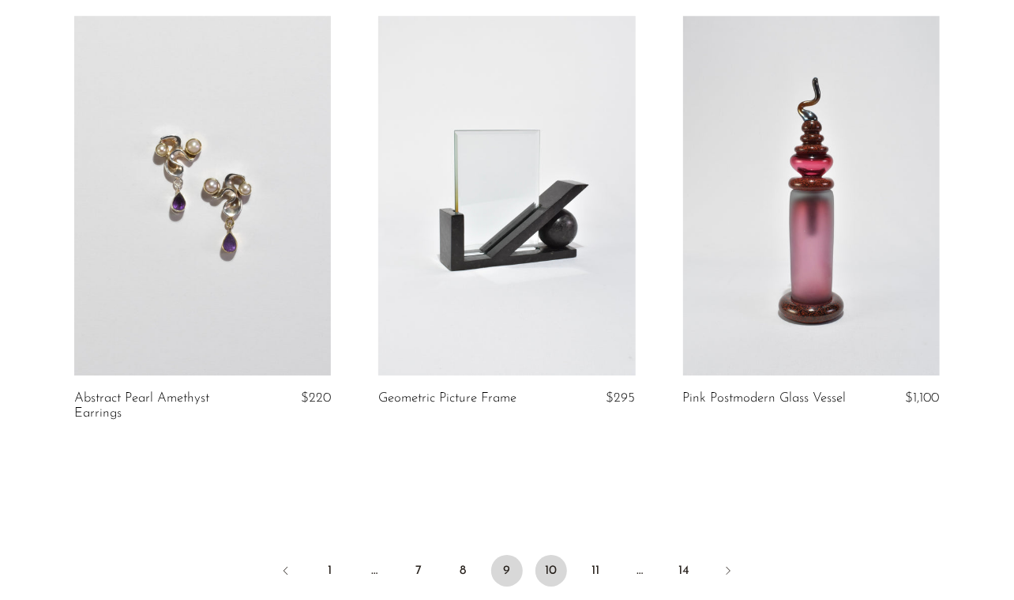
click at [557, 560] on link "10" at bounding box center [552, 570] width 32 height 32
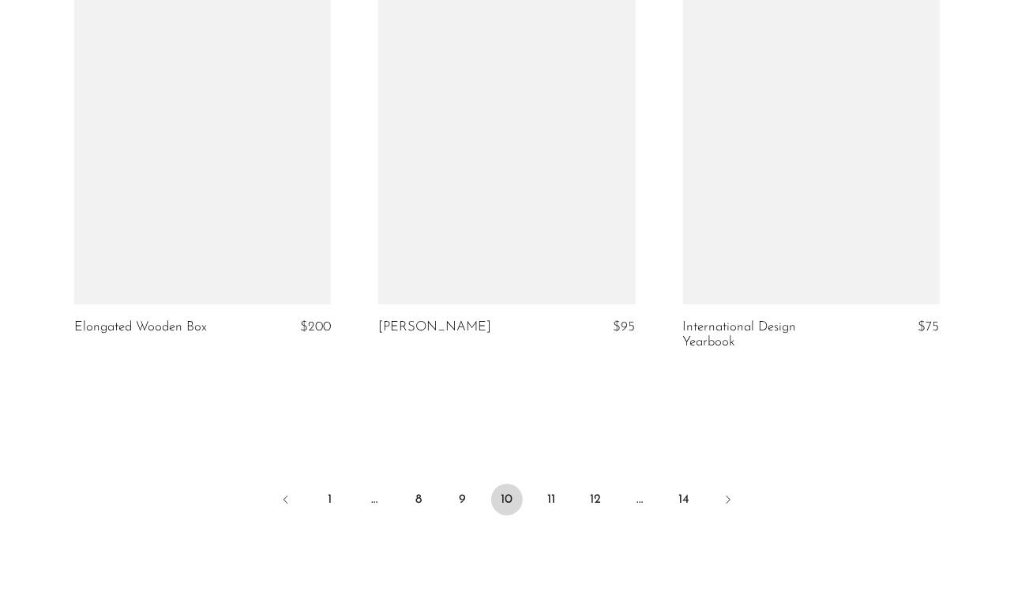
scroll to position [4984, 0]
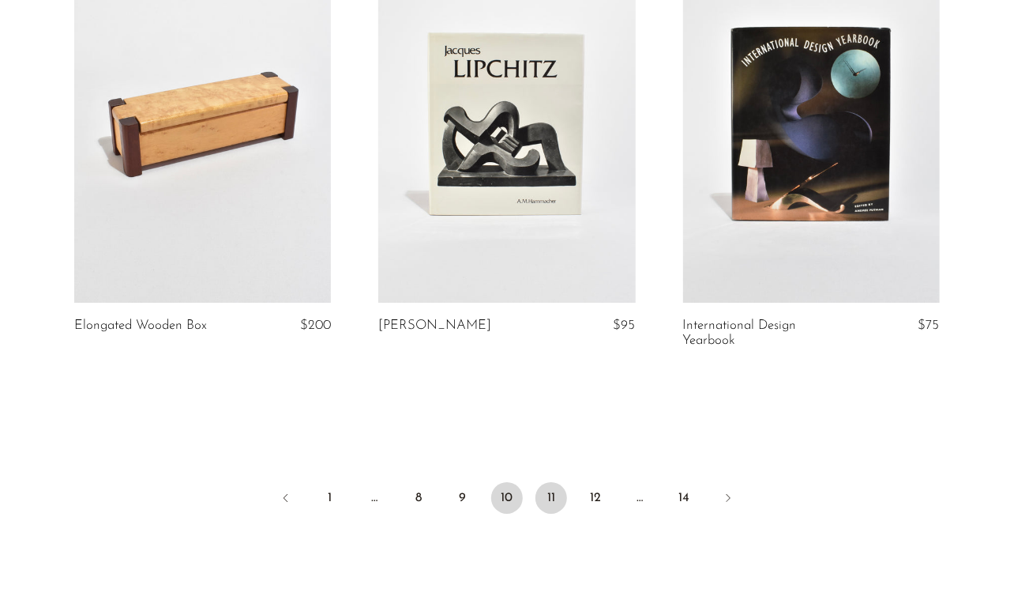
click at [547, 482] on link "11" at bounding box center [552, 498] width 32 height 32
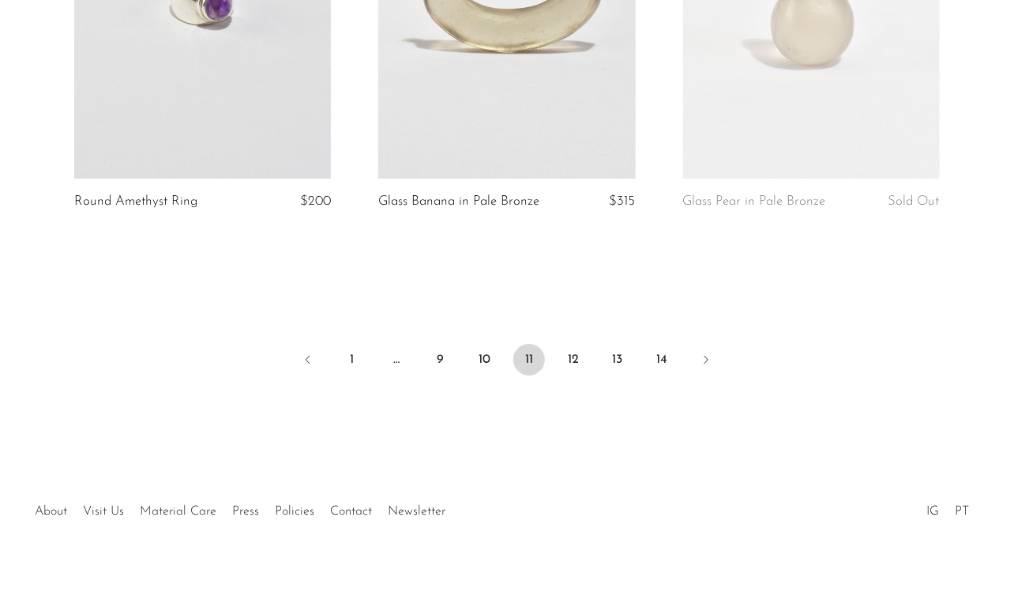
scroll to position [5112, 0]
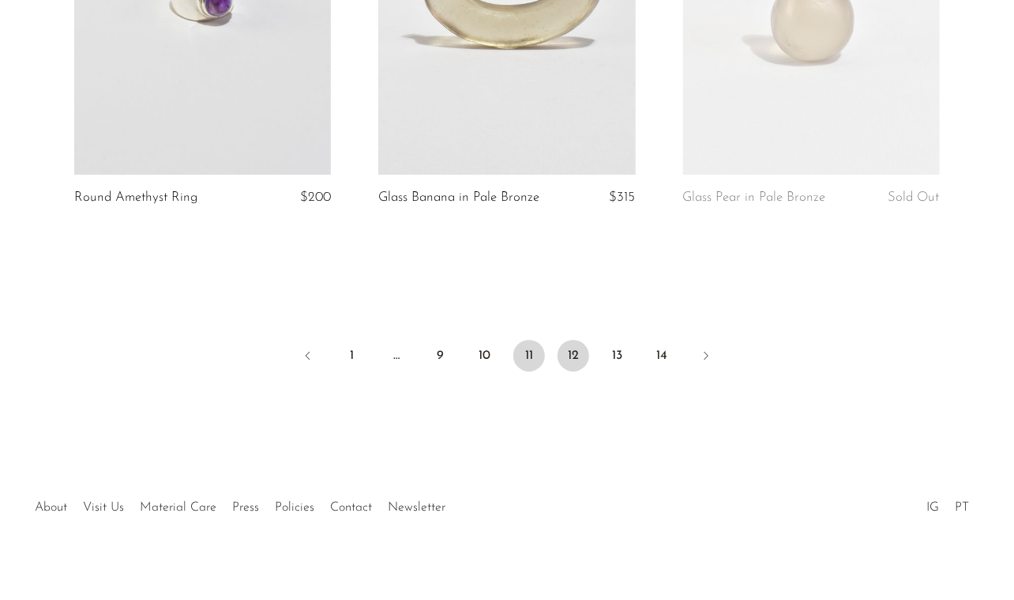
click at [573, 340] on link "12" at bounding box center [574, 356] width 32 height 32
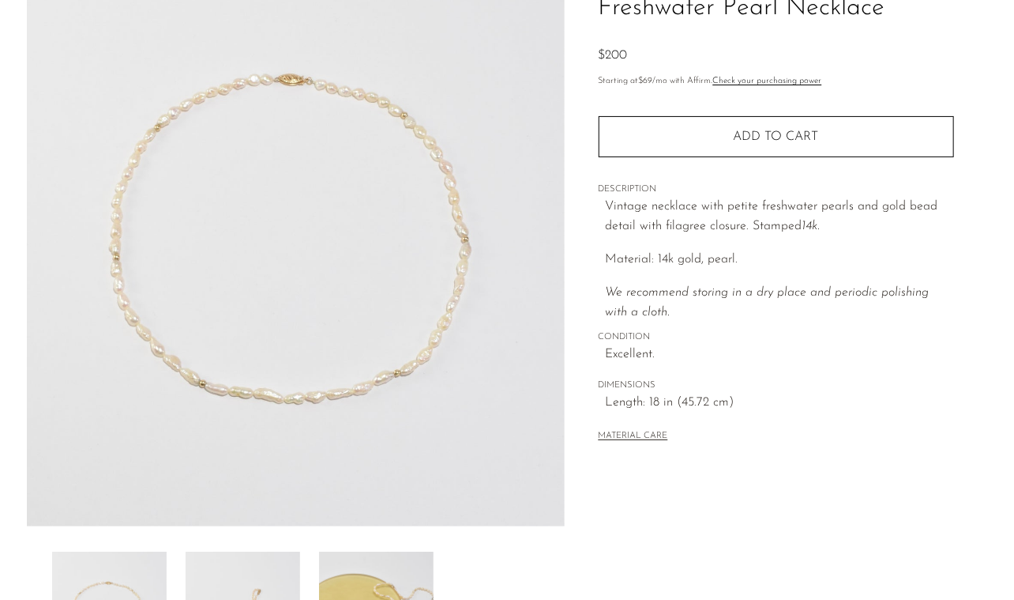
scroll to position [141, 0]
click at [342, 341] on img at bounding box center [296, 227] width 538 height 592
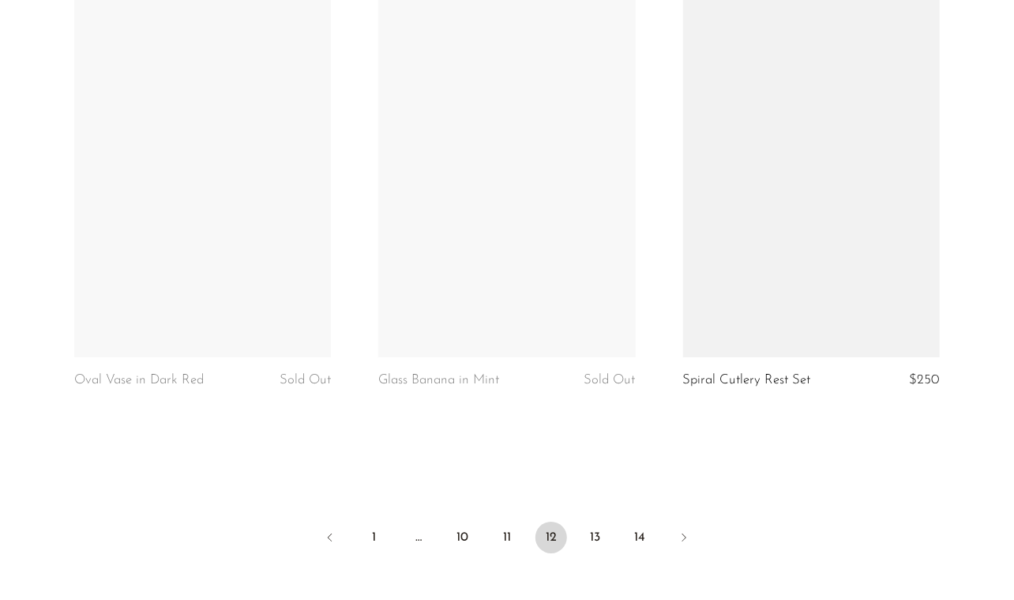
scroll to position [4979, 0]
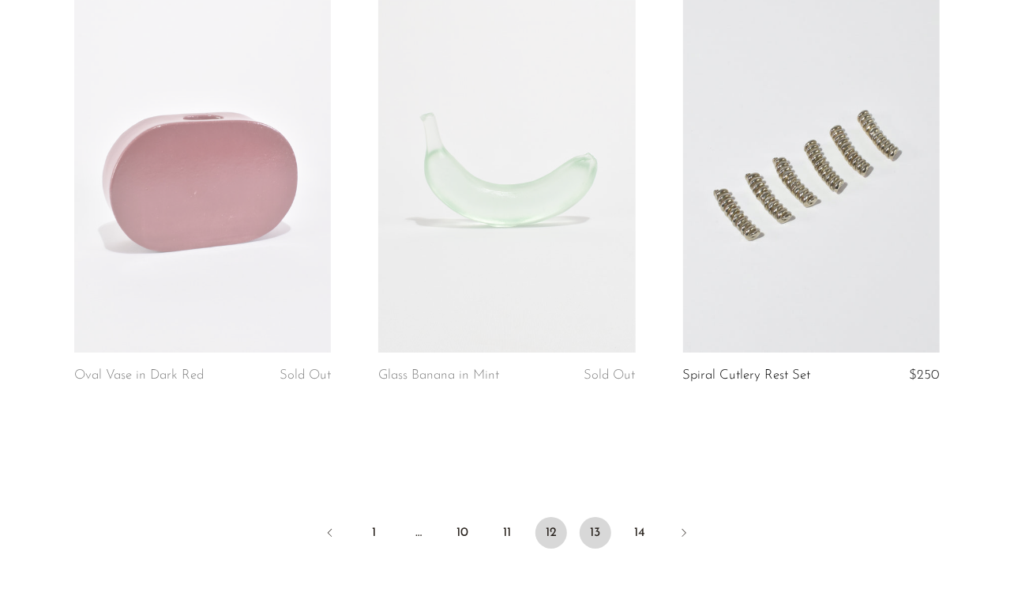
click at [588, 517] on link "13" at bounding box center [596, 533] width 32 height 32
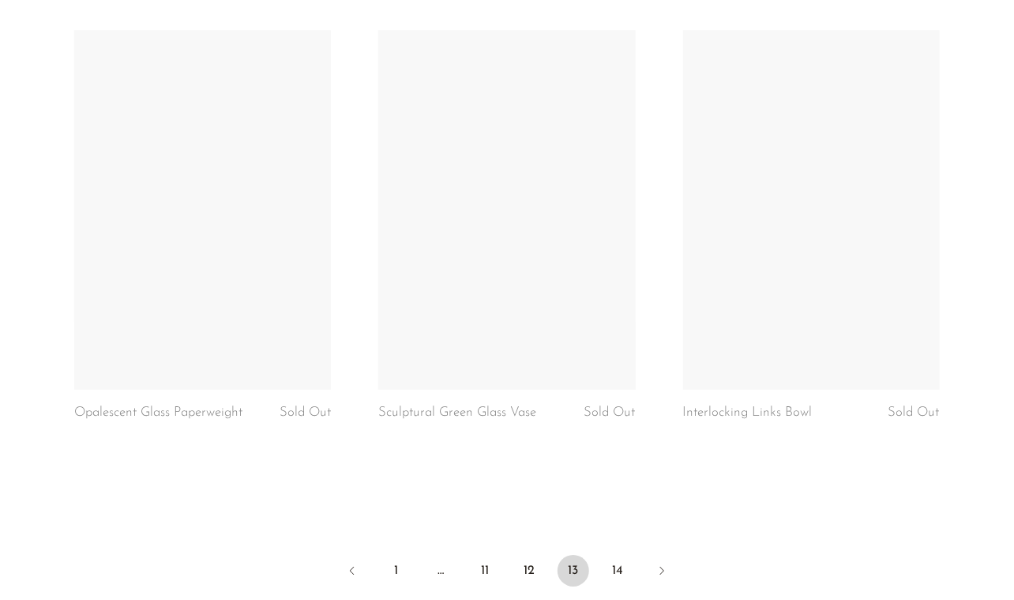
scroll to position [5141, 0]
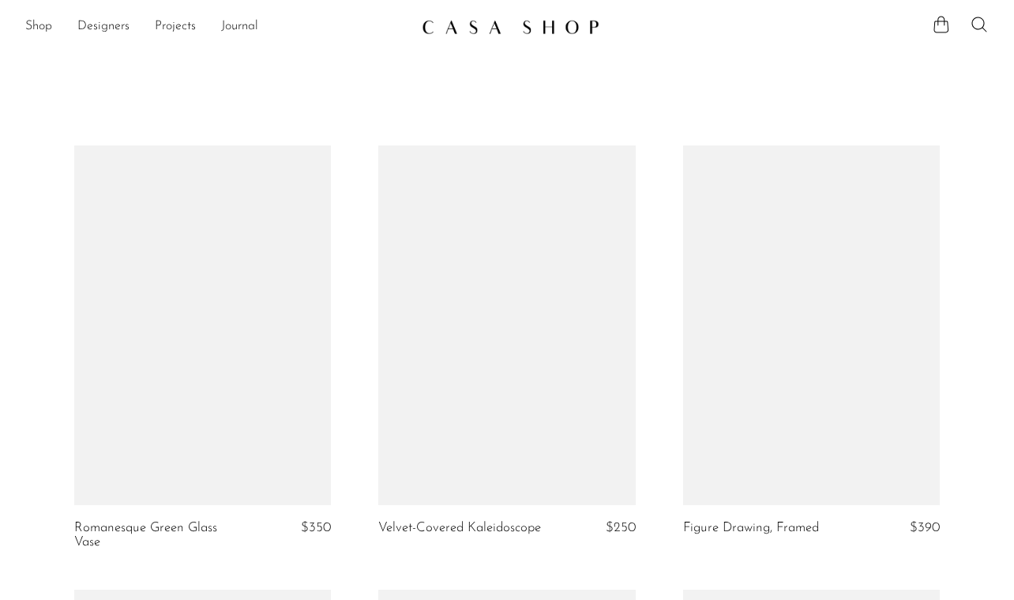
scroll to position [5014, 0]
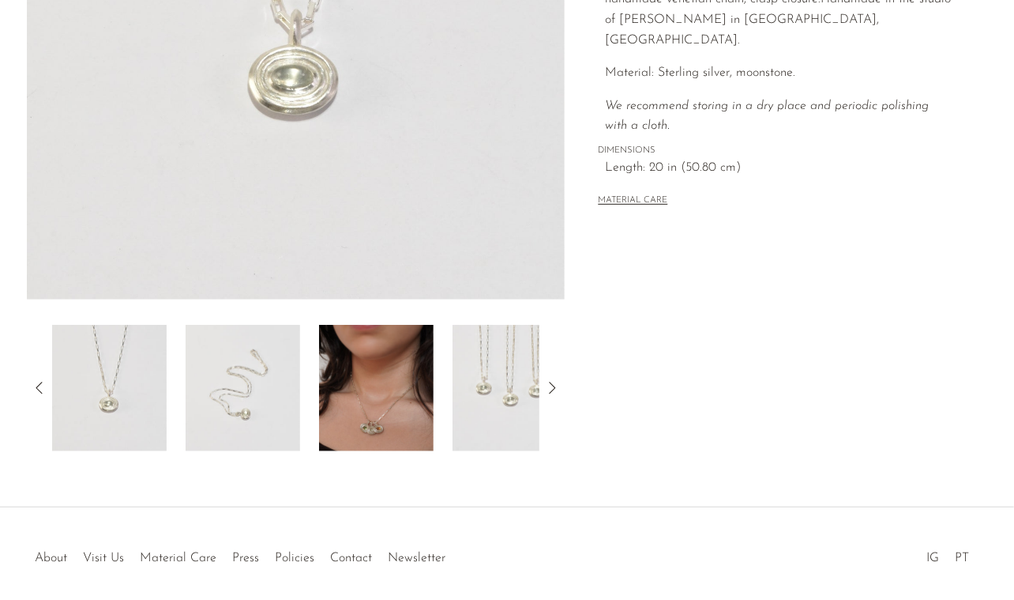
scroll to position [428, 0]
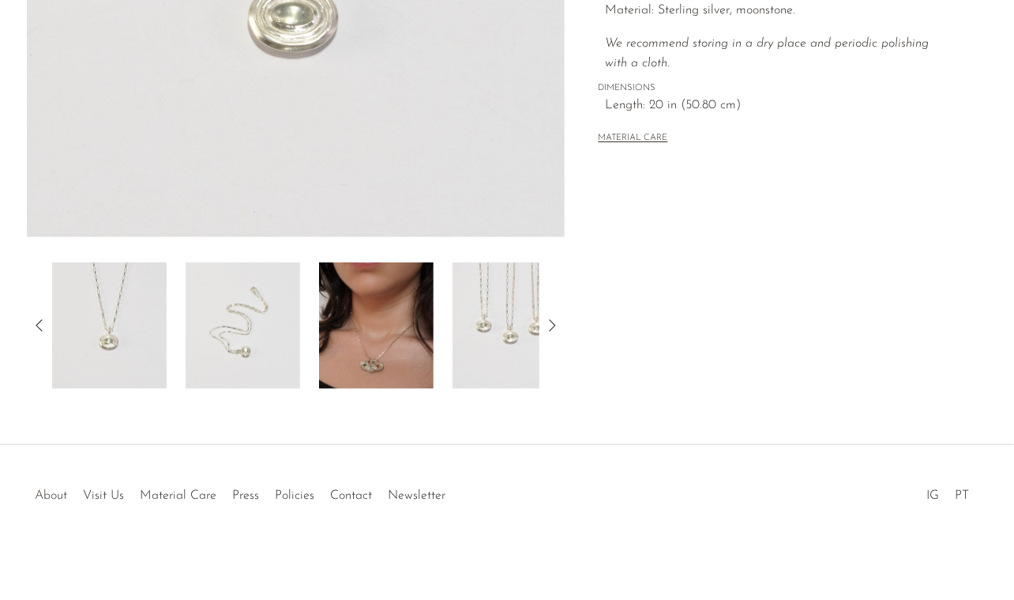
click at [49, 491] on link "About" at bounding box center [51, 495] width 32 height 13
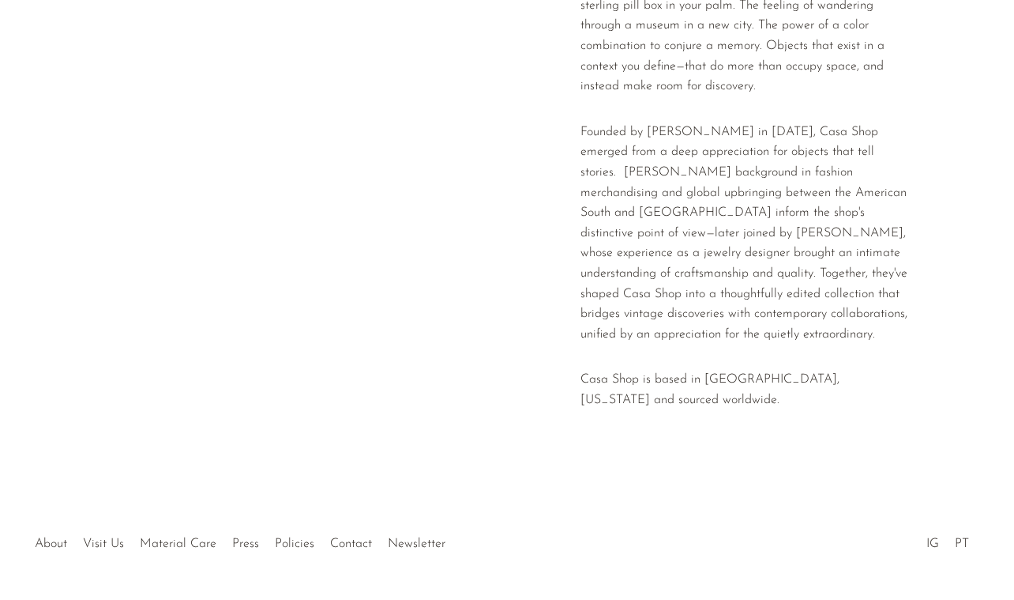
scroll to position [409, 0]
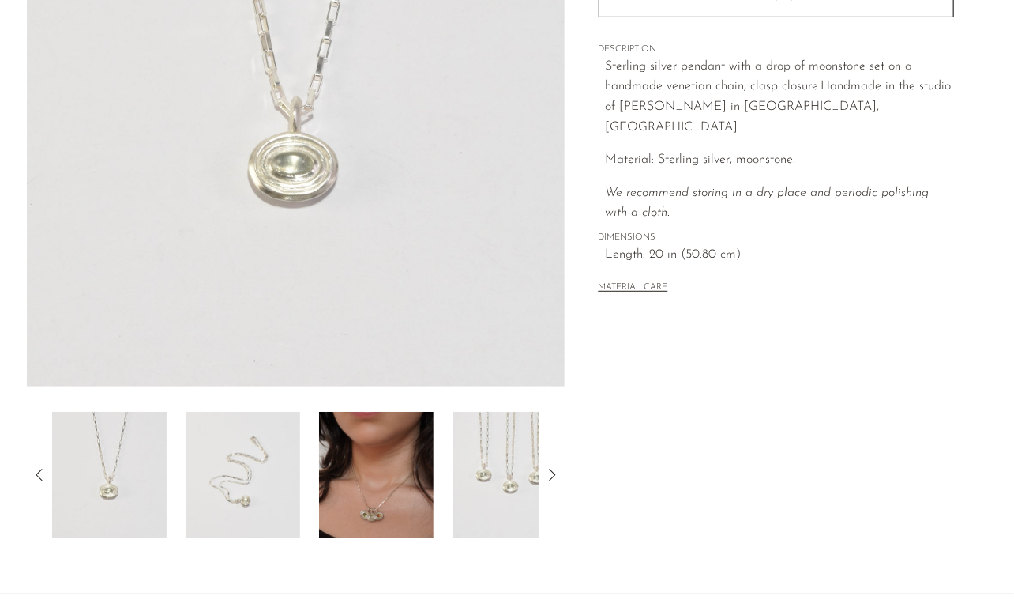
scroll to position [278, 0]
click at [385, 527] on img at bounding box center [376, 475] width 115 height 126
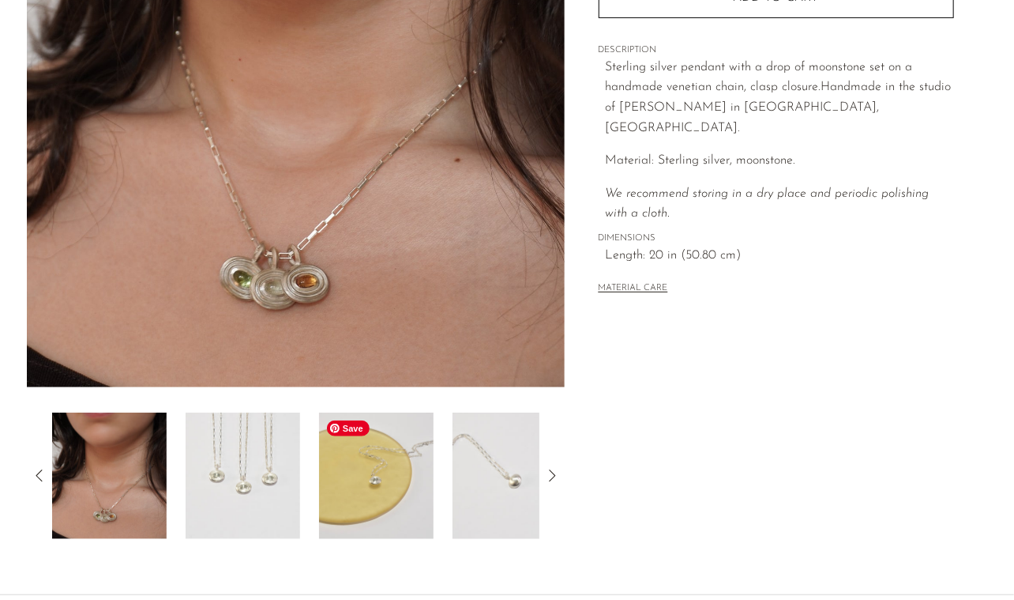
click at [376, 499] on img at bounding box center [376, 475] width 115 height 126
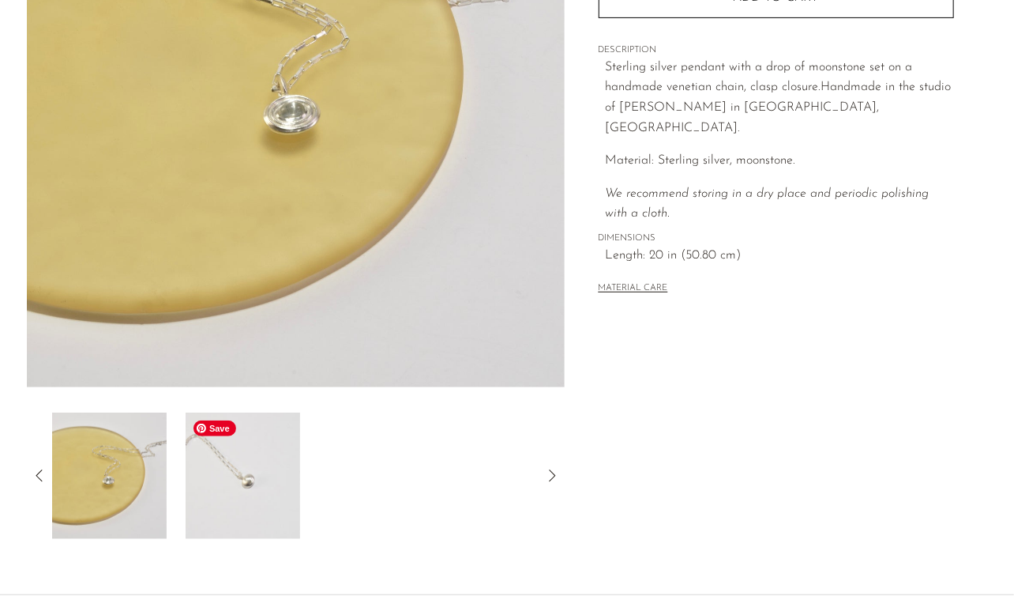
click at [230, 495] on img at bounding box center [243, 475] width 115 height 126
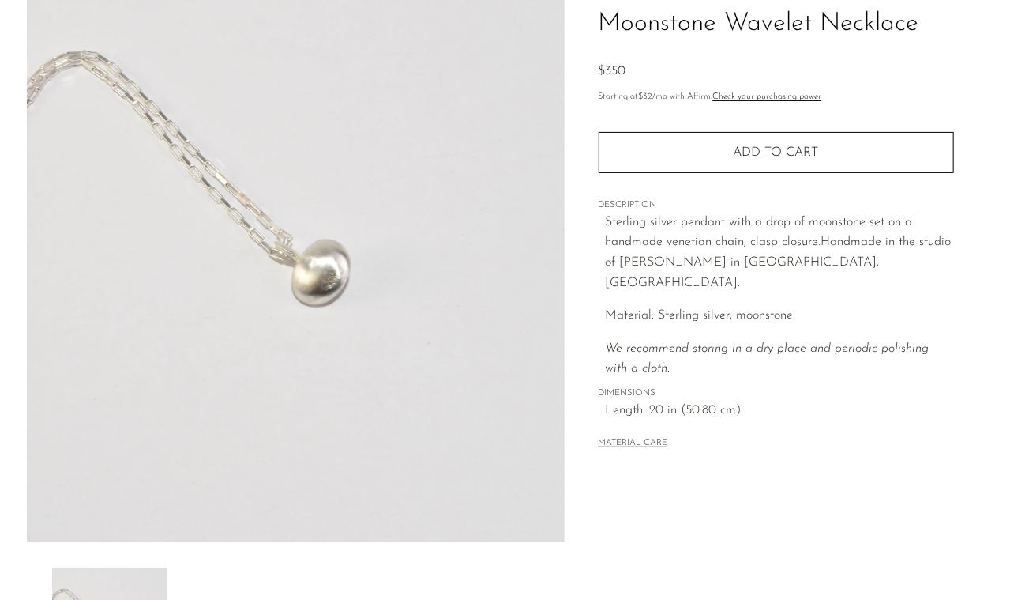
scroll to position [428, 0]
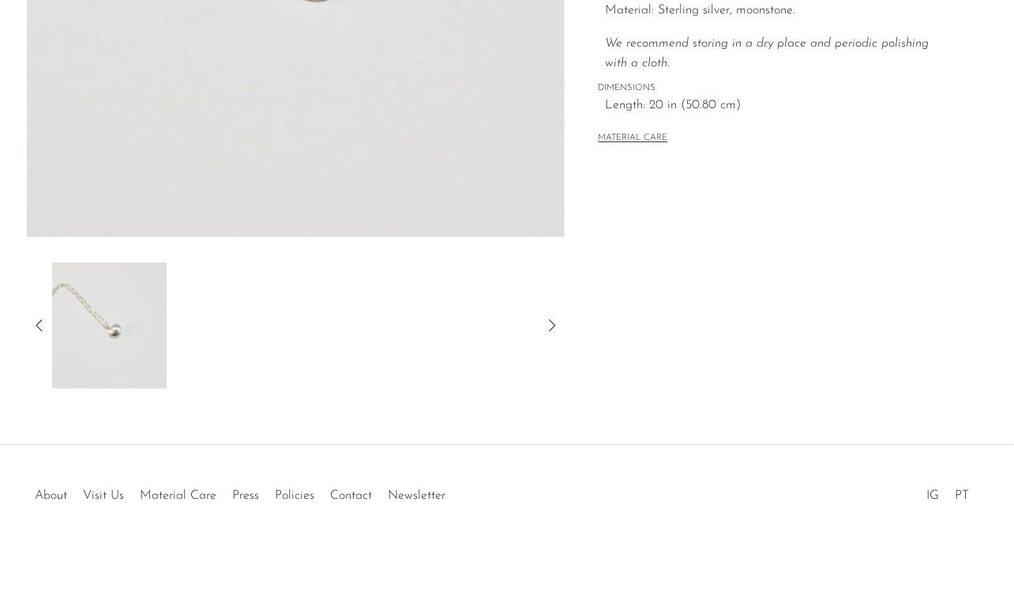
click at [41, 326] on icon at bounding box center [39, 325] width 19 height 19
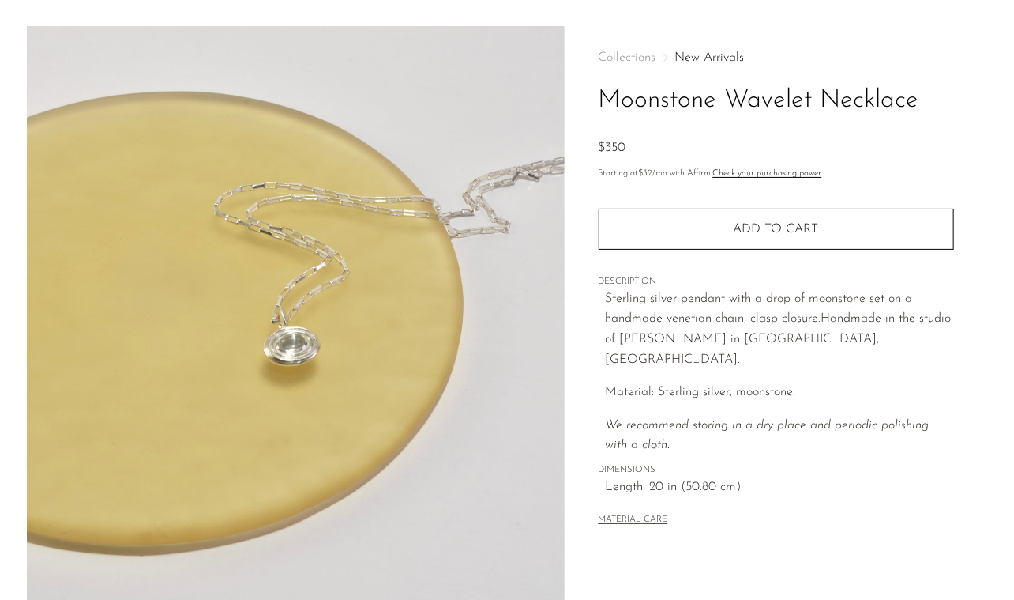
scroll to position [42, 0]
